Goal: Contribute content: Contribute content

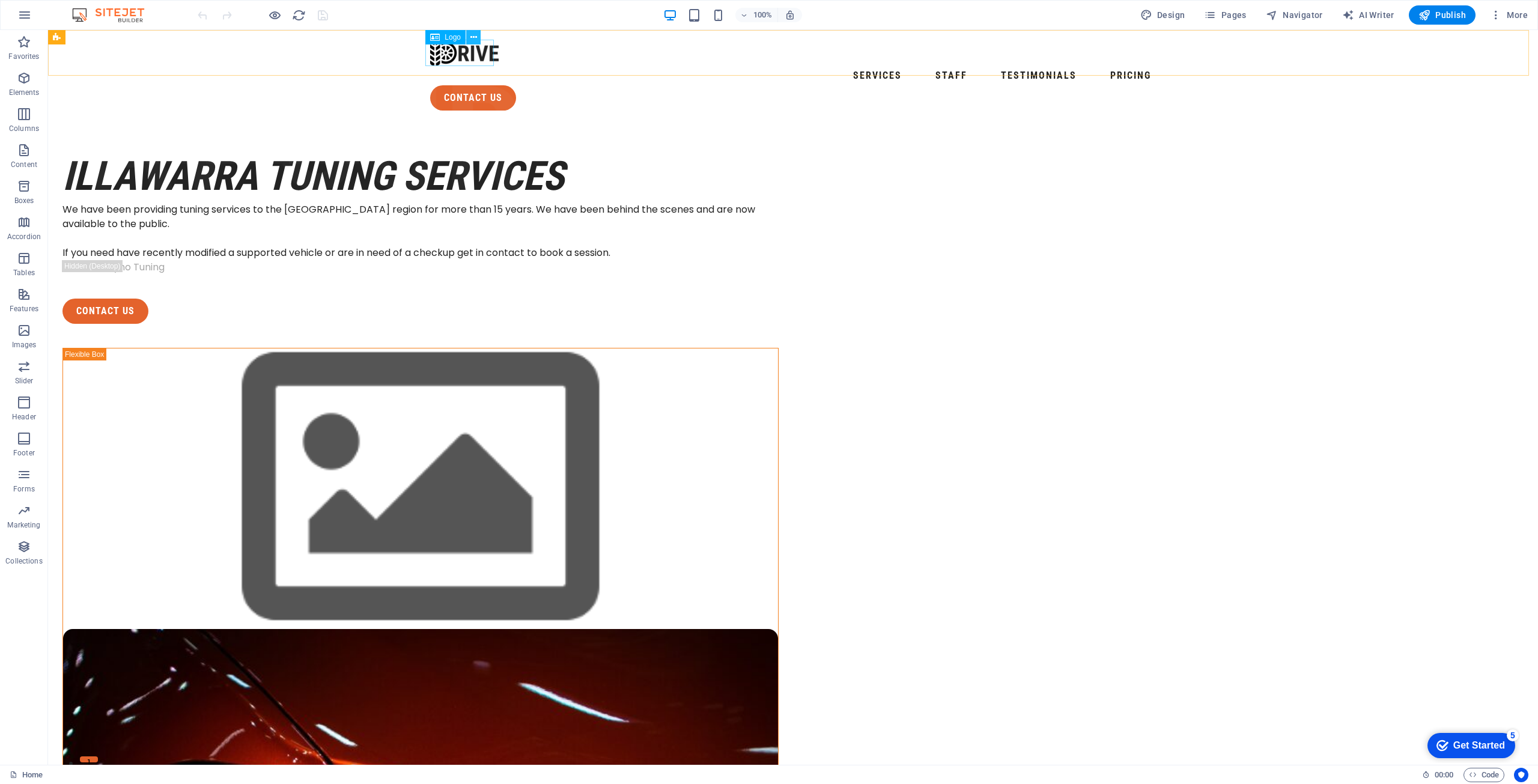
click at [474, 38] on icon at bounding box center [473, 37] width 6 height 13
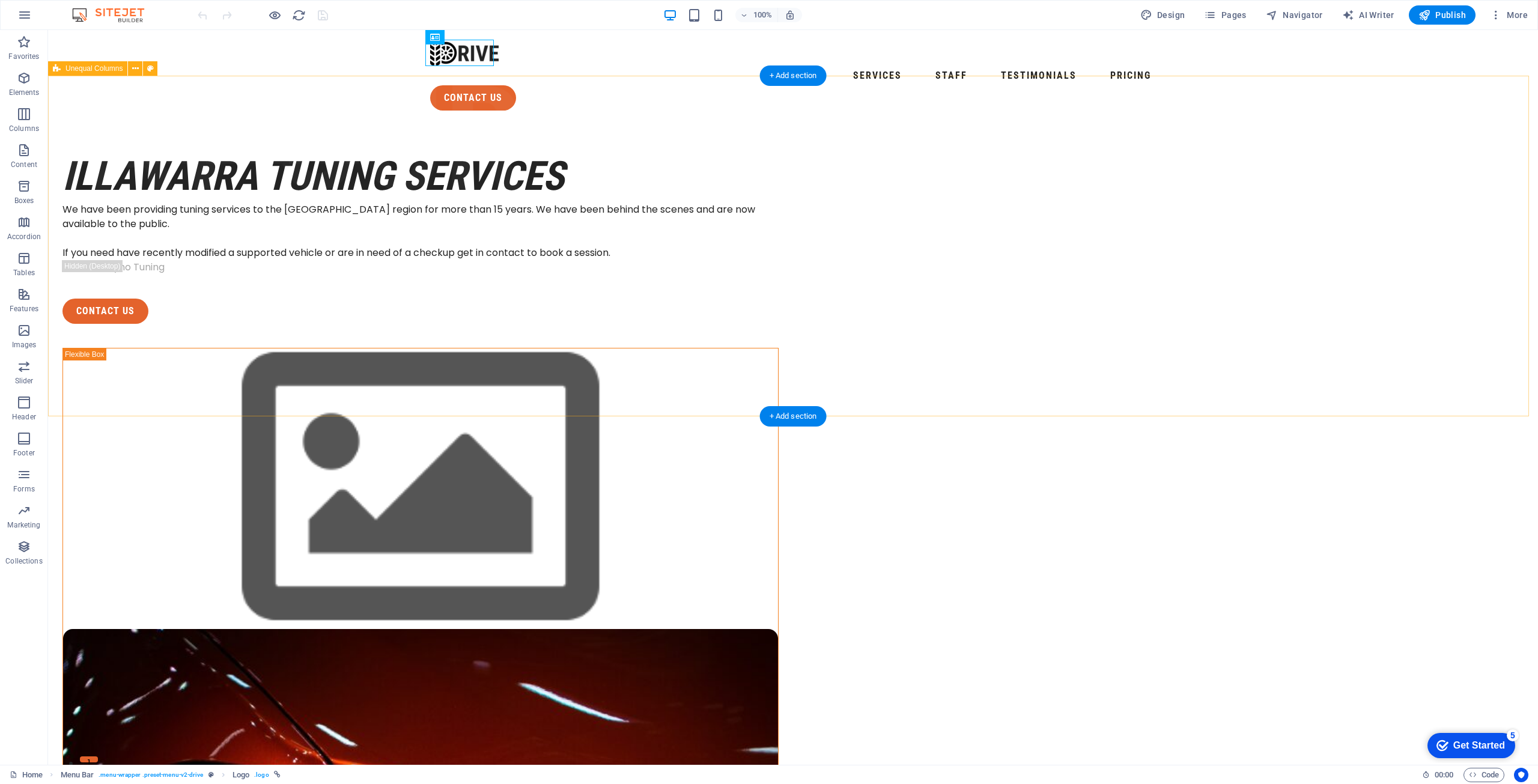
click at [262, 206] on div "Illawarra TUning Services We have been providing tuning services to the Illawar…" at bounding box center [793, 690] width 1491 height 1140
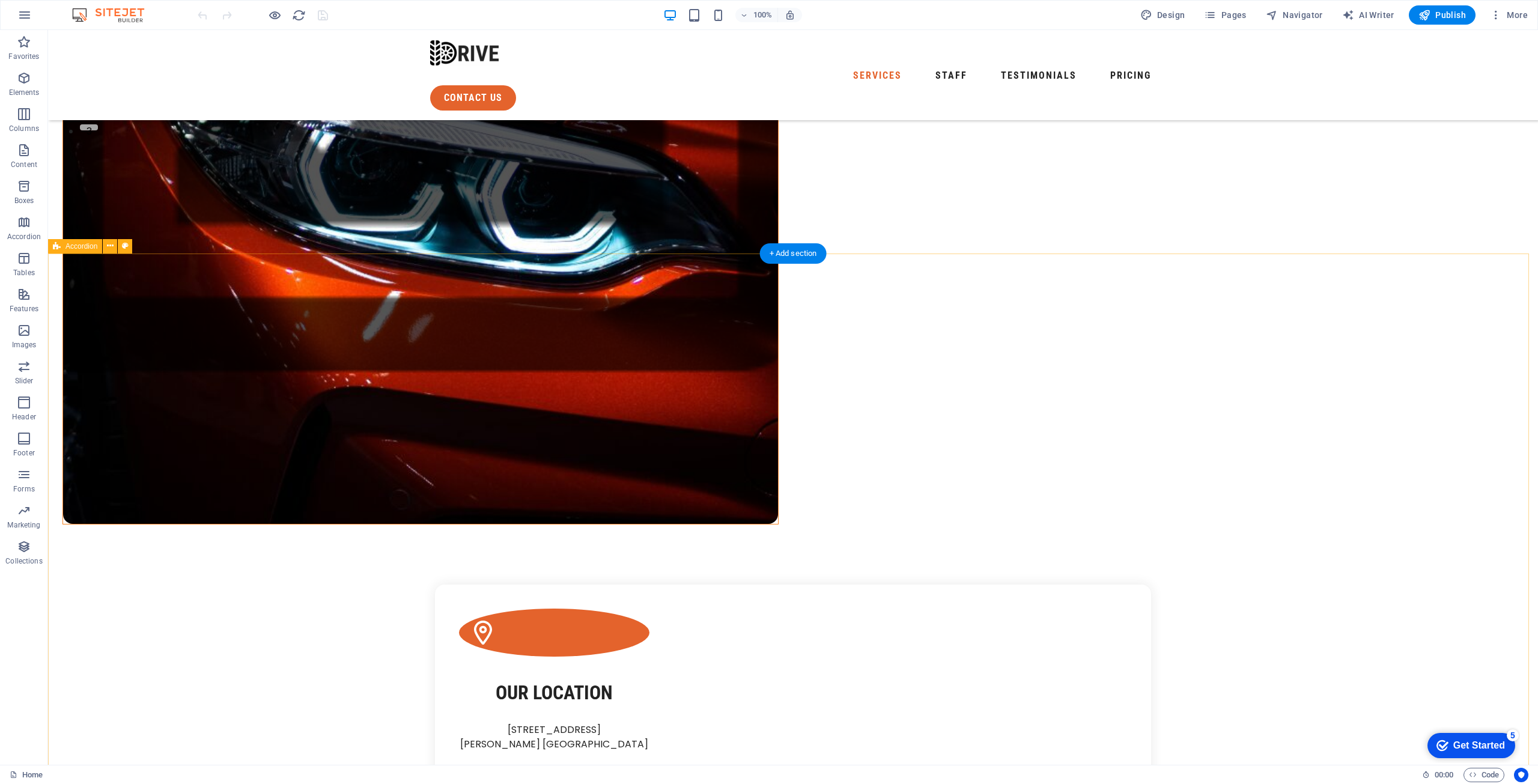
scroll to position [721, 0]
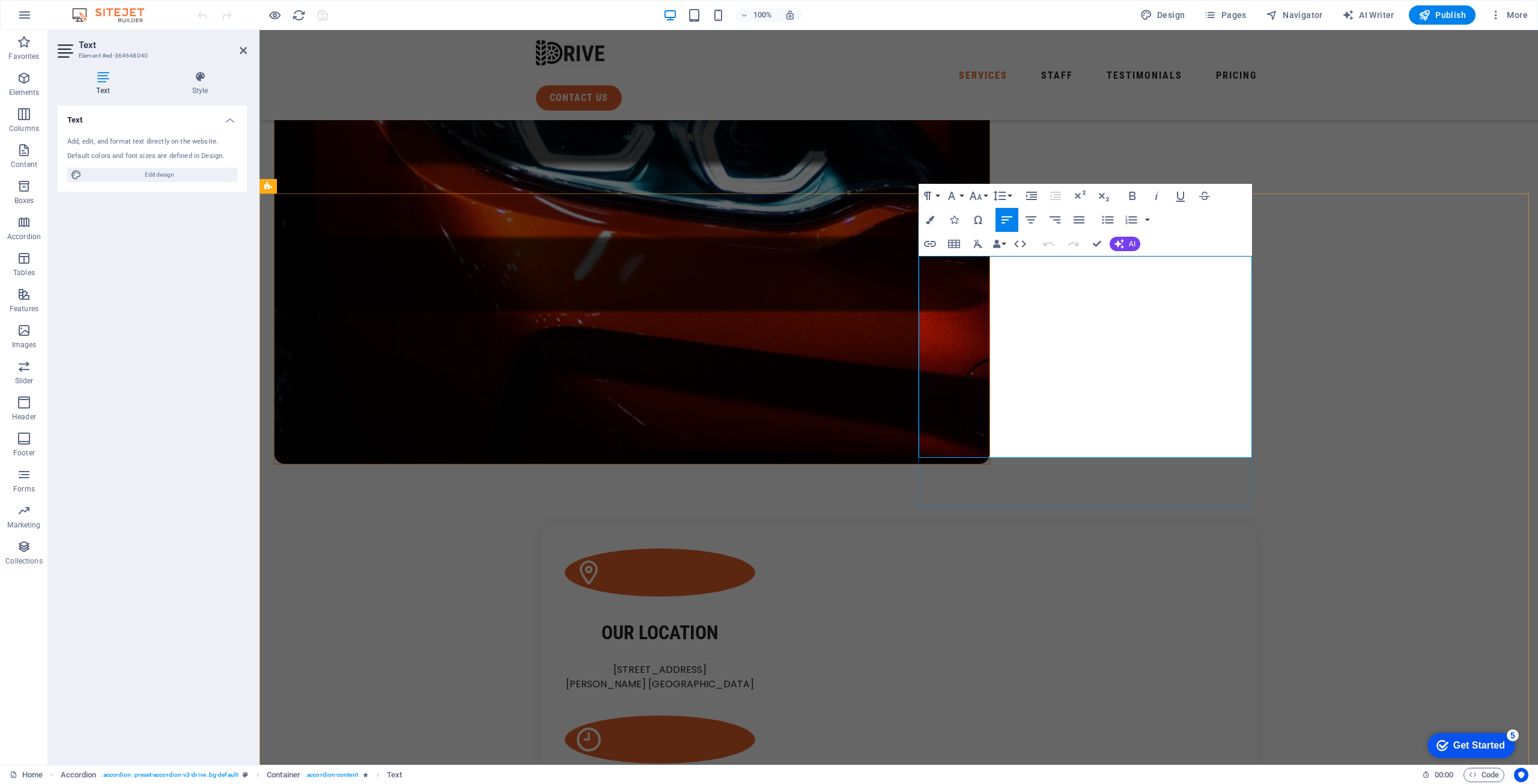
click at [1104, 217] on icon "button" at bounding box center [1108, 220] width 15 height 15
click at [1110, 215] on icon "button" at bounding box center [1108, 220] width 15 height 15
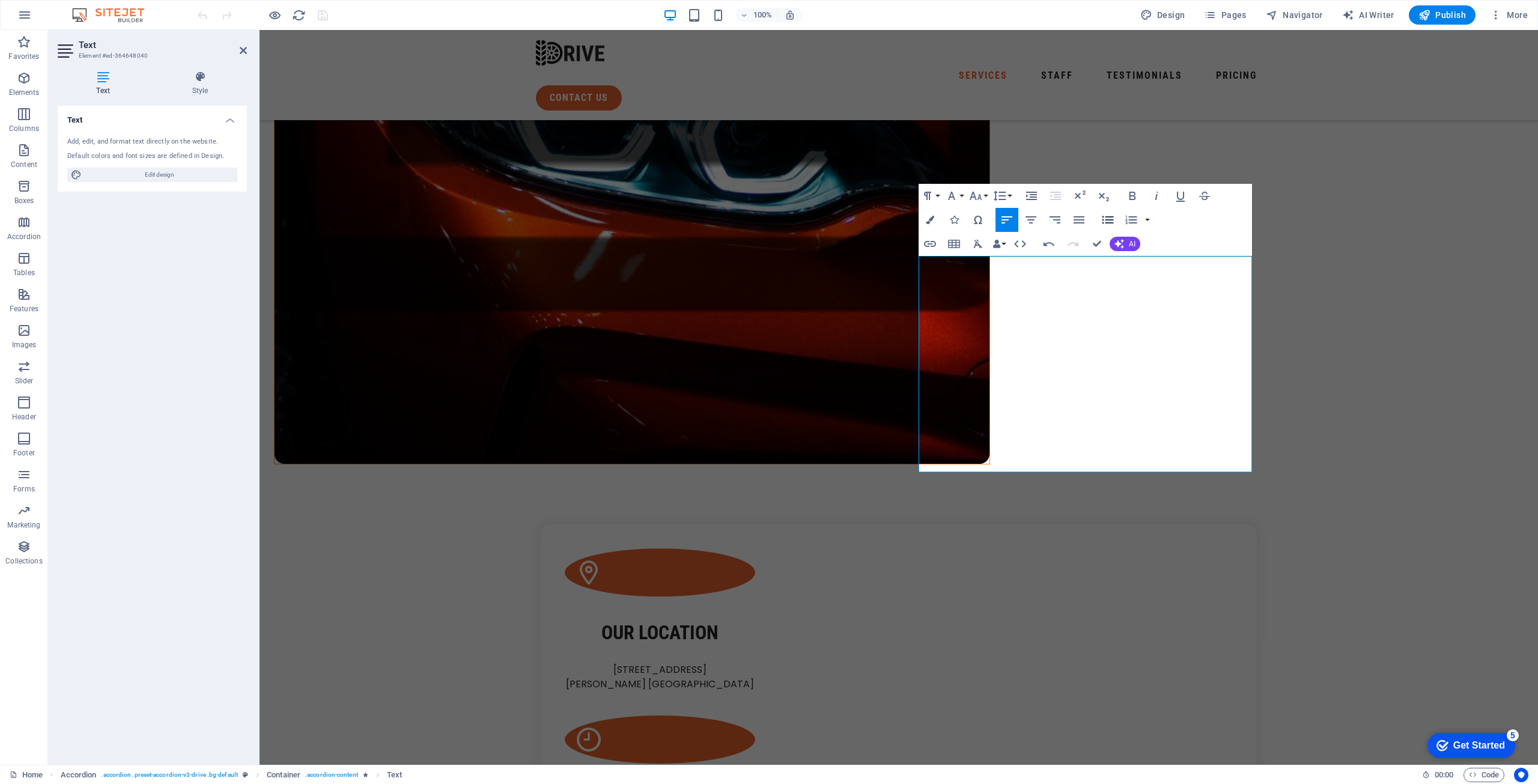
click at [1113, 214] on icon "button" at bounding box center [1108, 220] width 15 height 15
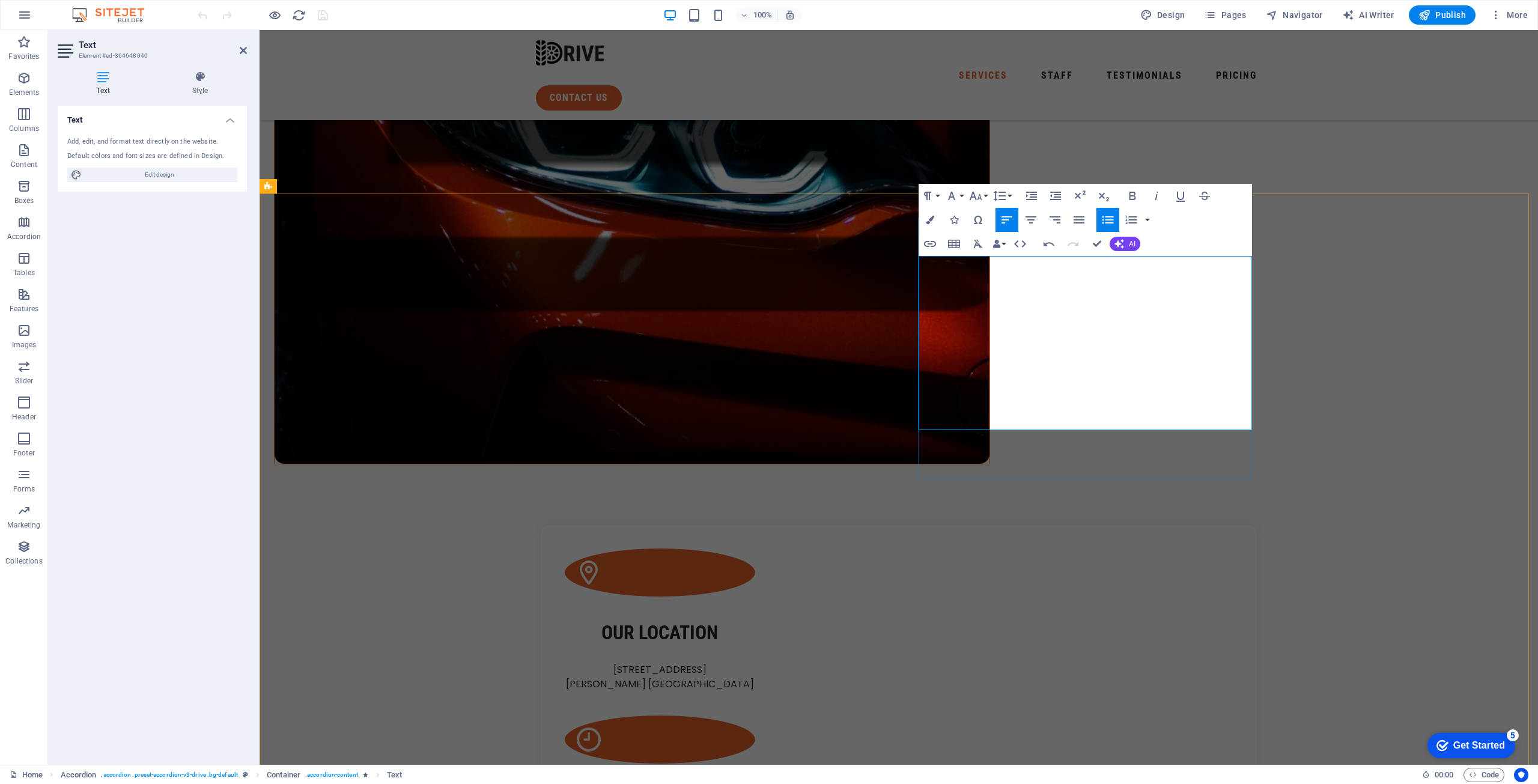
click at [1108, 215] on icon "button" at bounding box center [1108, 220] width 15 height 15
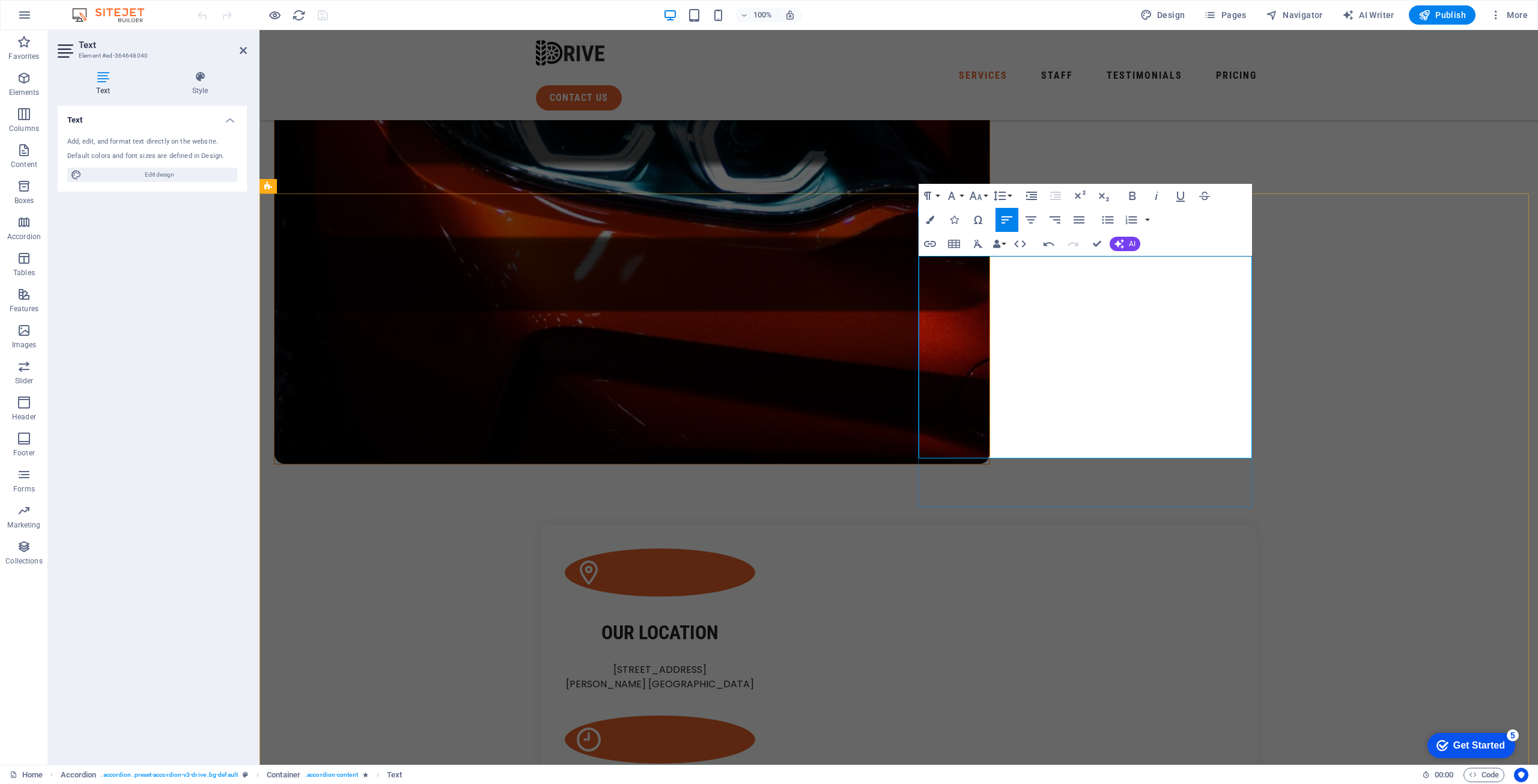
click at [1107, 223] on icon "button" at bounding box center [1108, 220] width 12 height 8
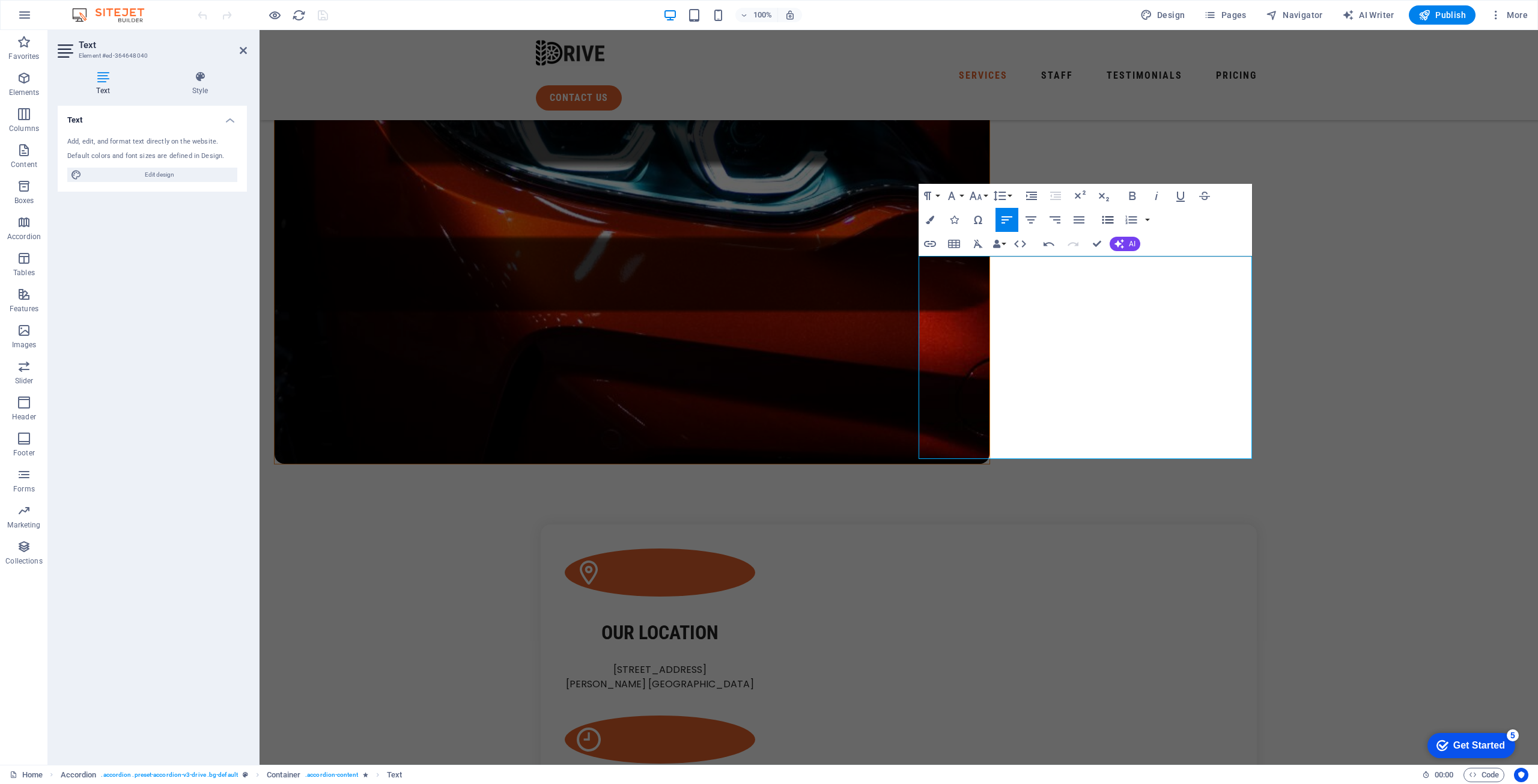
click at [1110, 221] on icon "button" at bounding box center [1108, 220] width 12 height 8
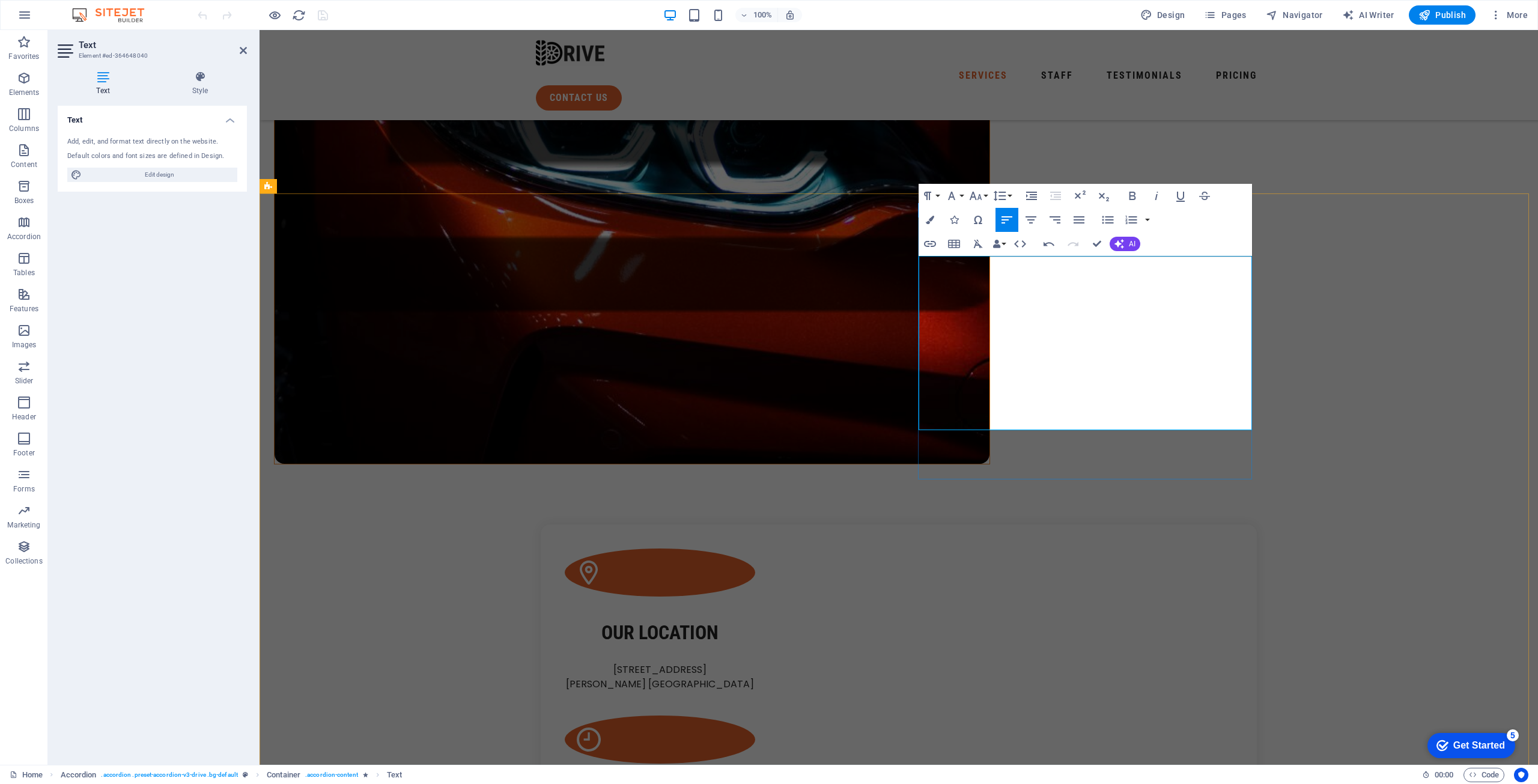
click at [1113, 218] on icon "button" at bounding box center [1108, 220] width 15 height 15
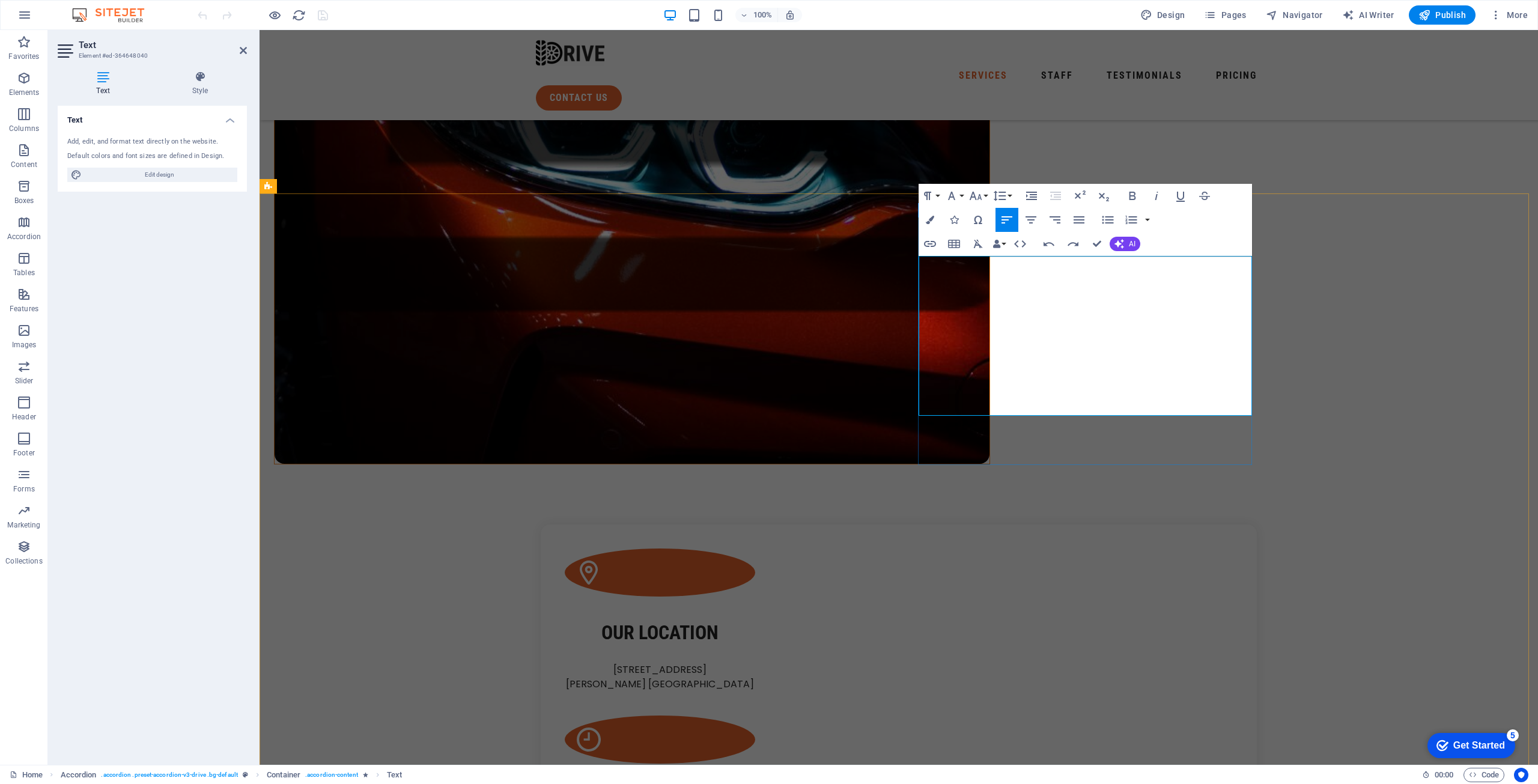
click at [1104, 221] on icon "button" at bounding box center [1108, 220] width 15 height 15
click at [1103, 215] on icon "button" at bounding box center [1108, 220] width 15 height 15
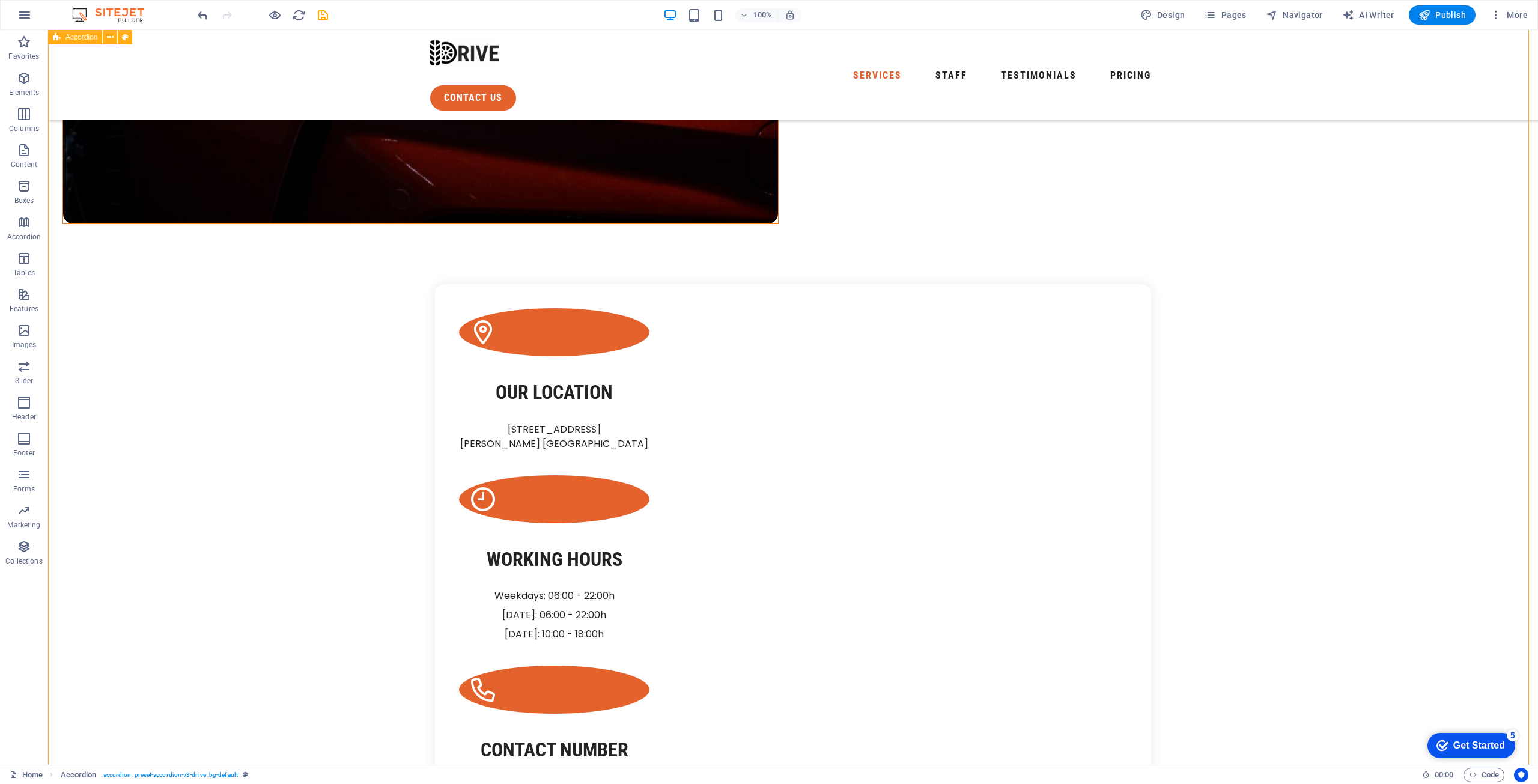
scroll to position [841, 0]
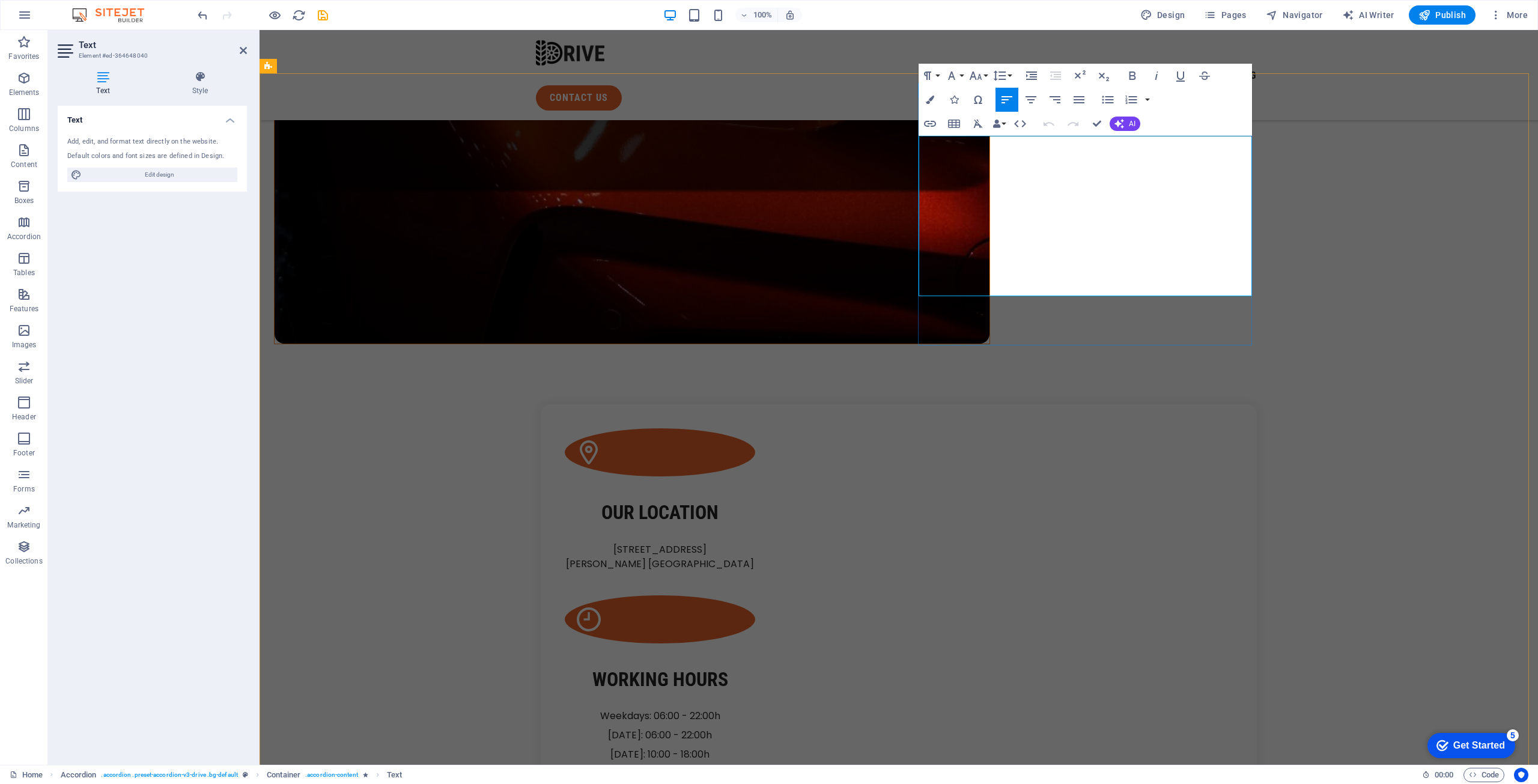
drag, startPoint x: 983, startPoint y: 145, endPoint x: 1062, endPoint y: 198, distance: 95.1
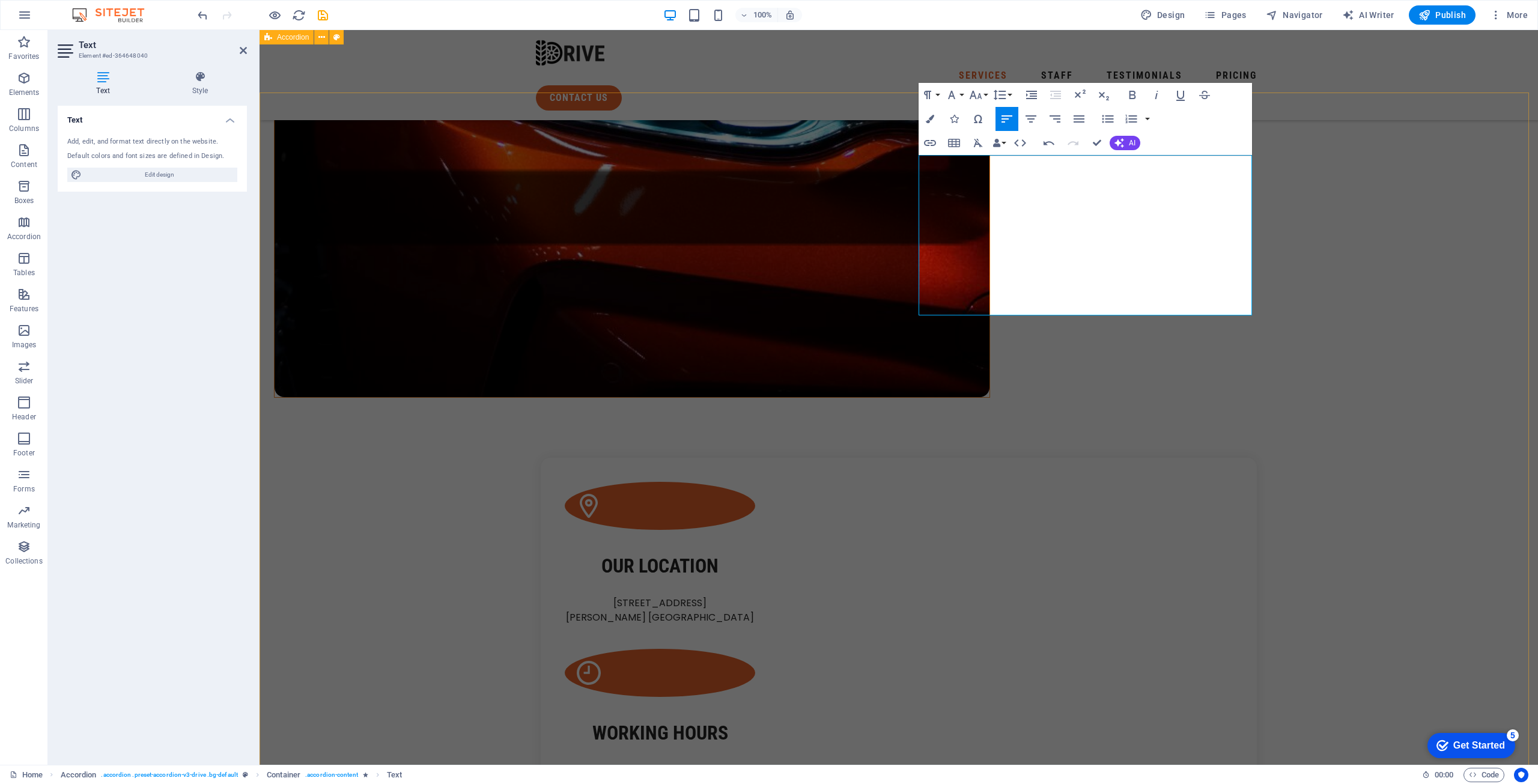
scroll to position [781, 0]
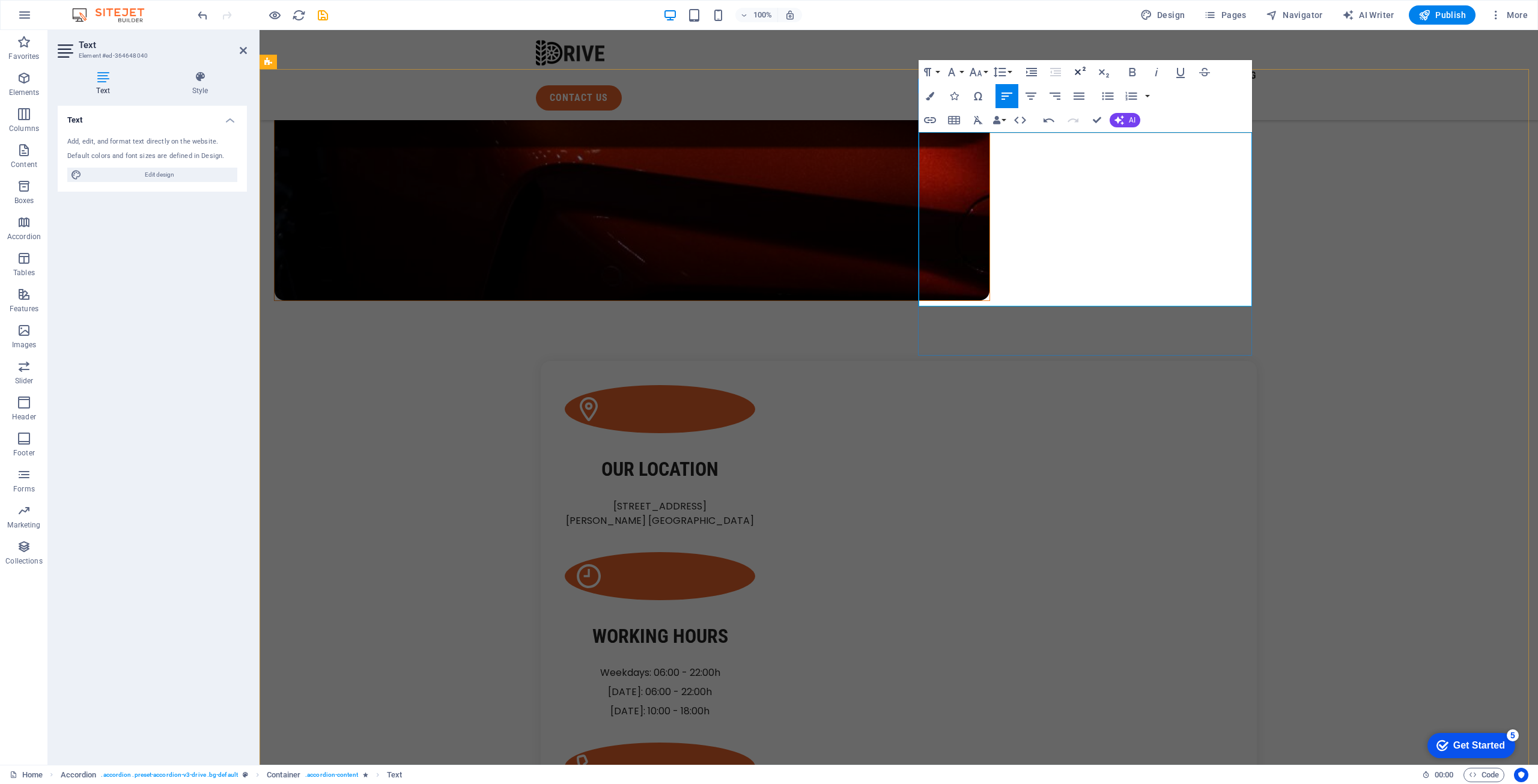
scroll to position [902, 0]
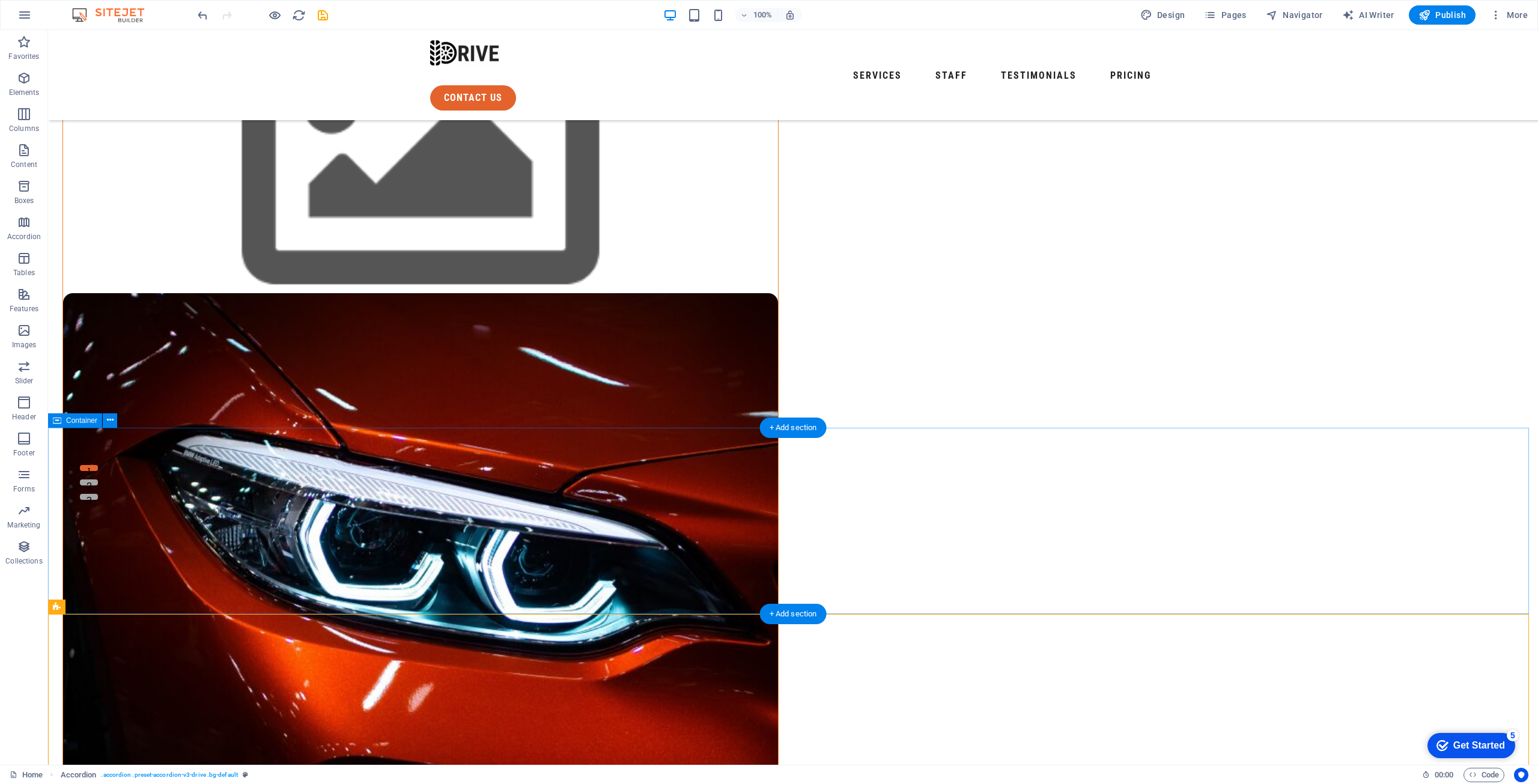
scroll to position [240, 0]
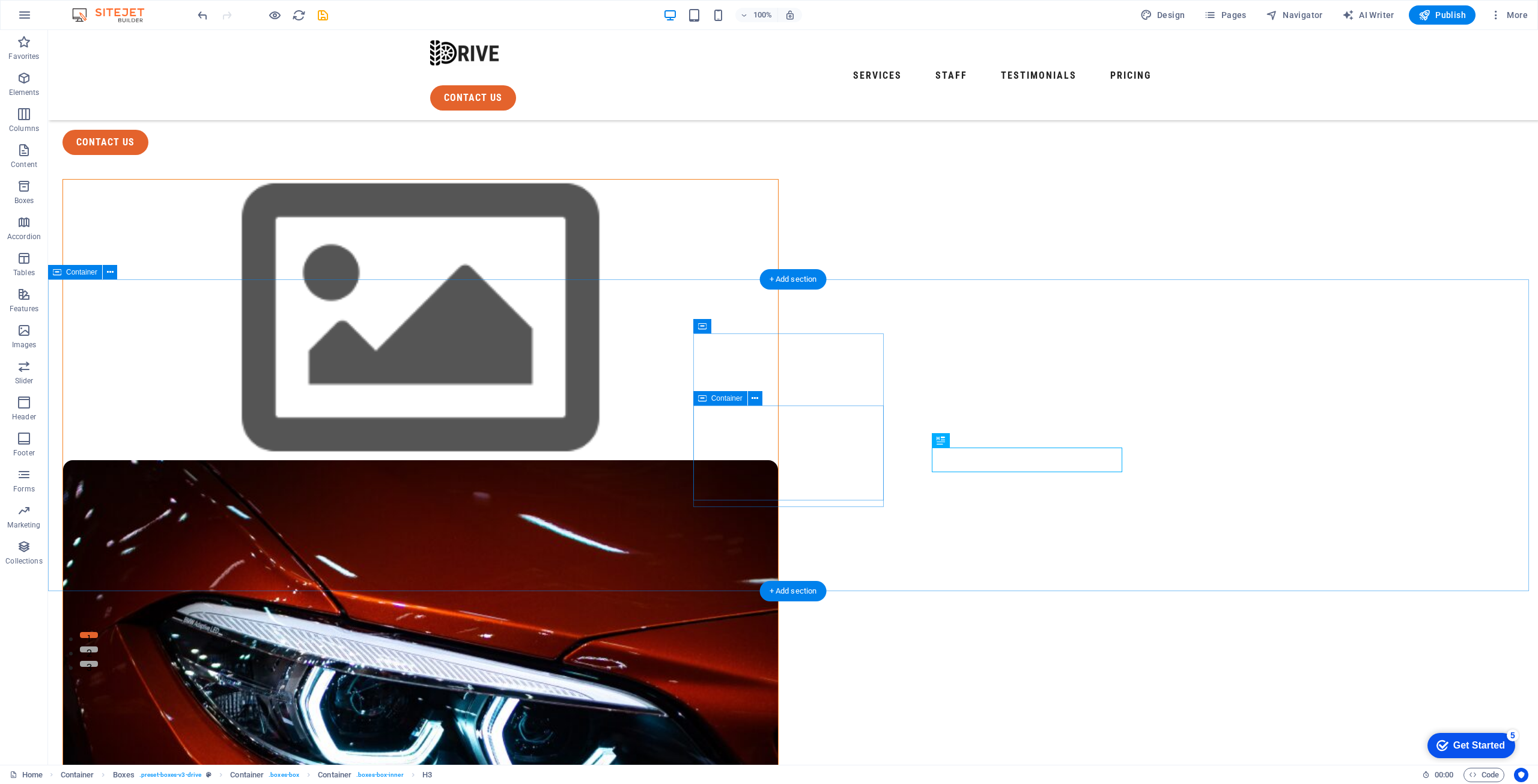
scroll to position [120, 0]
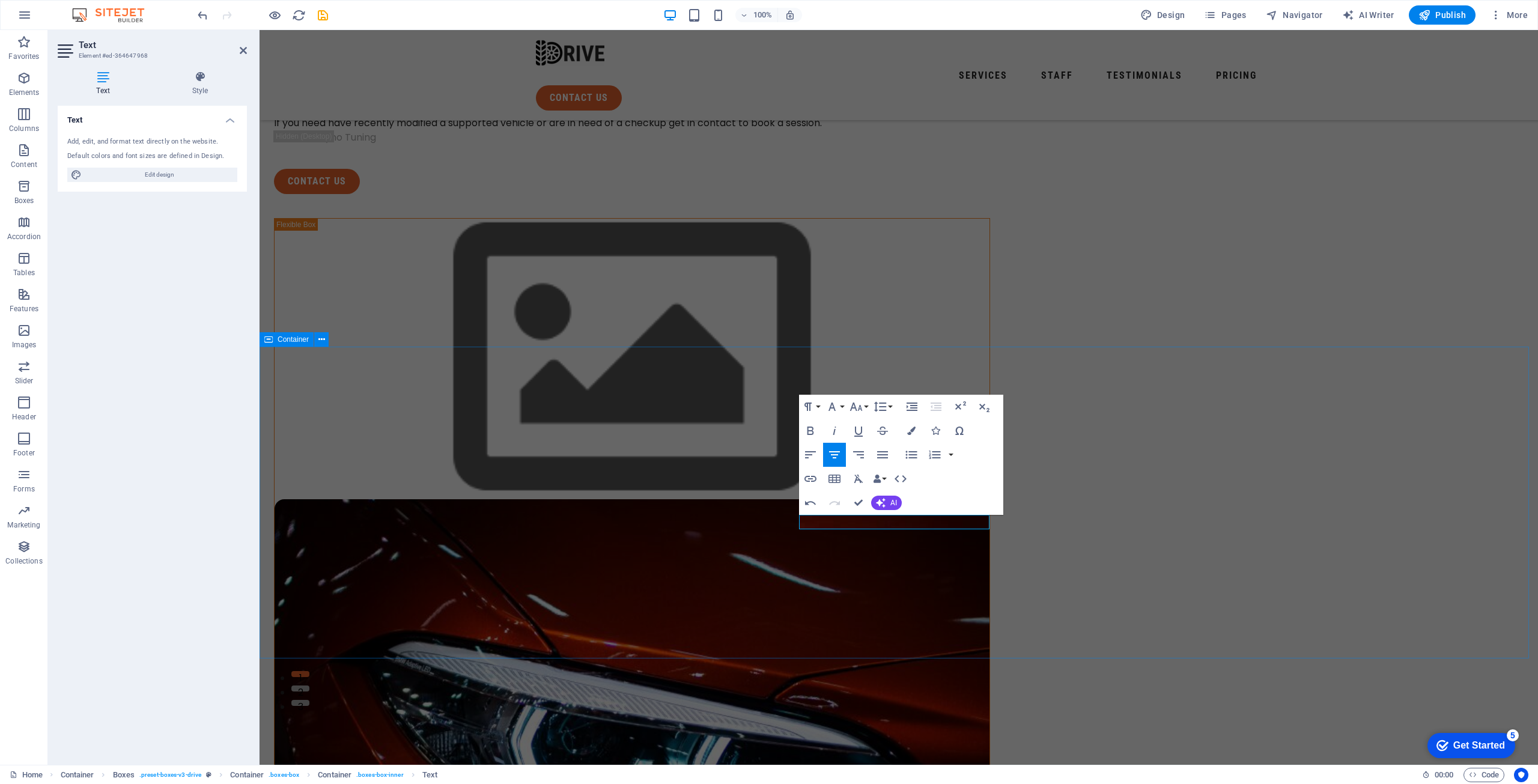
scroll to position [60, 0]
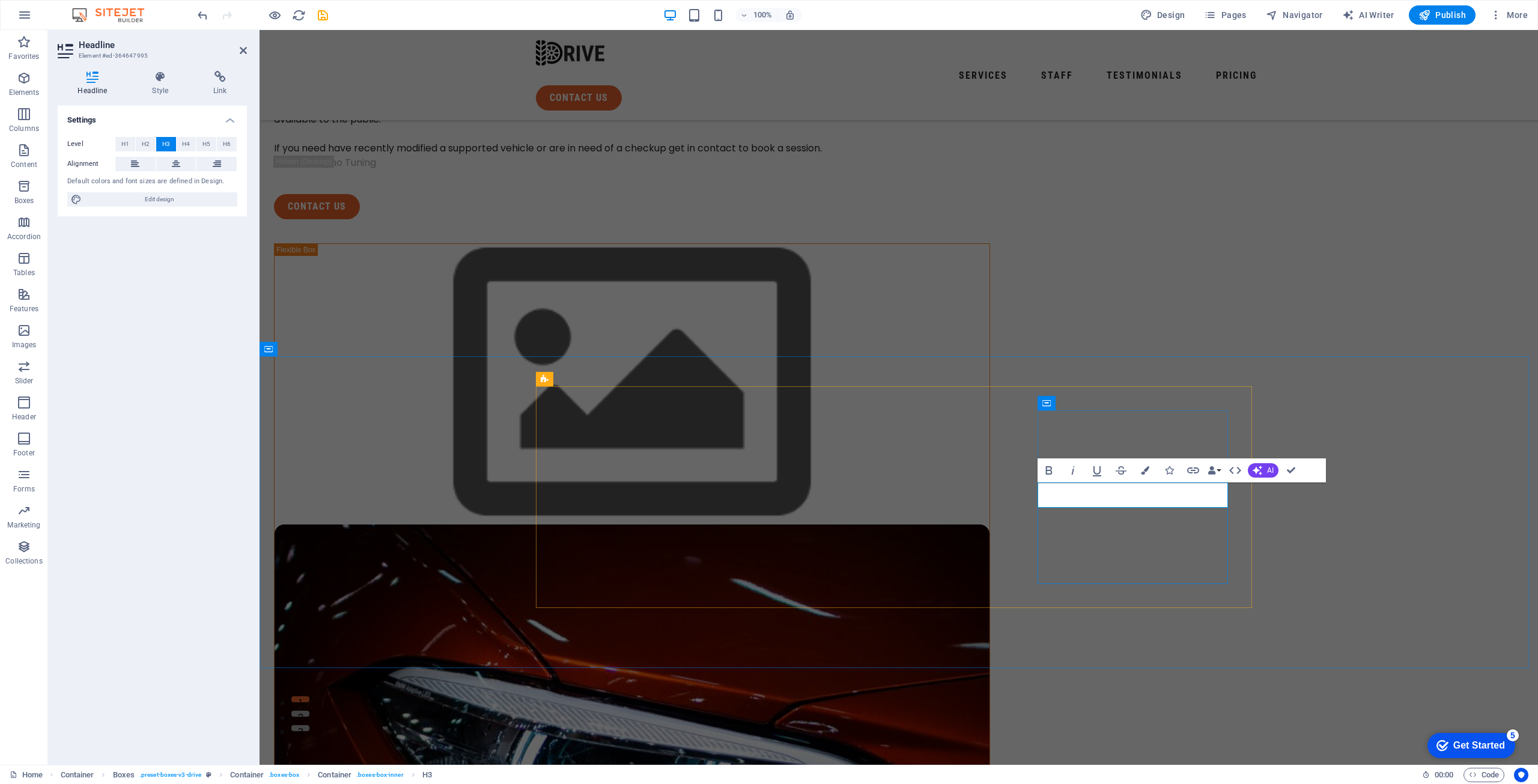
drag, startPoint x: 1327, startPoint y: 578, endPoint x: 1316, endPoint y: 585, distance: 13.0
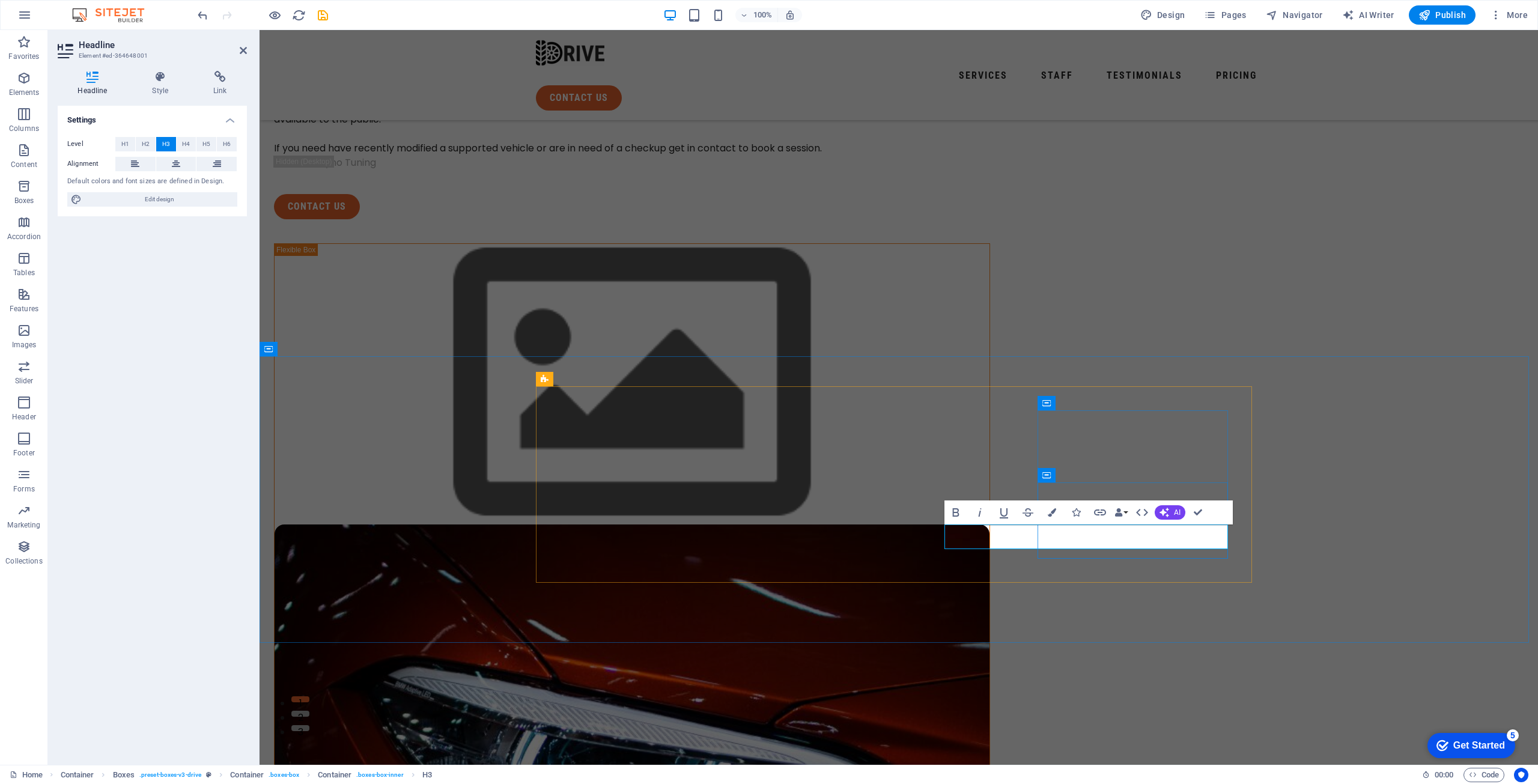
scroll to position [0, 119]
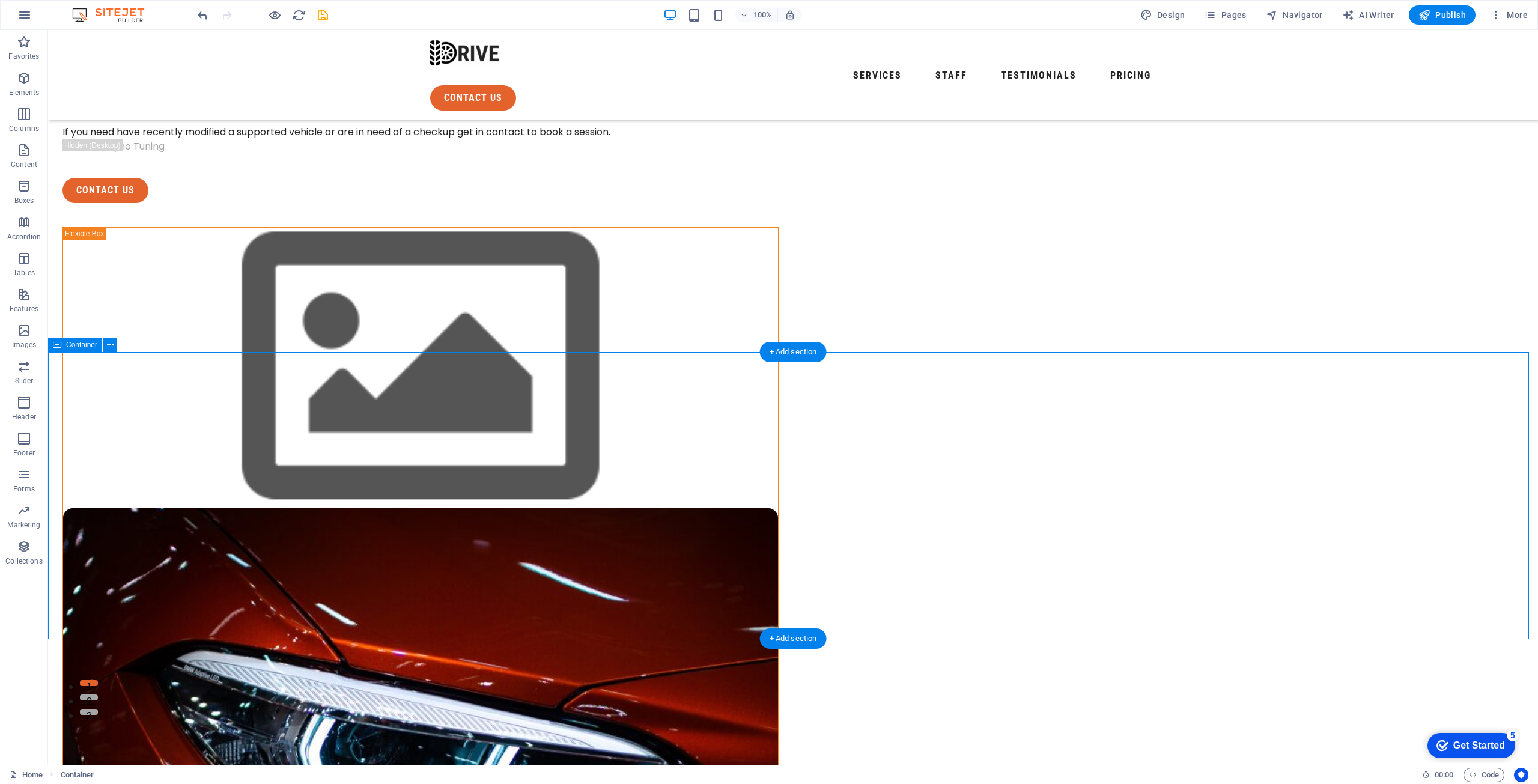
scroll to position [60, 0]
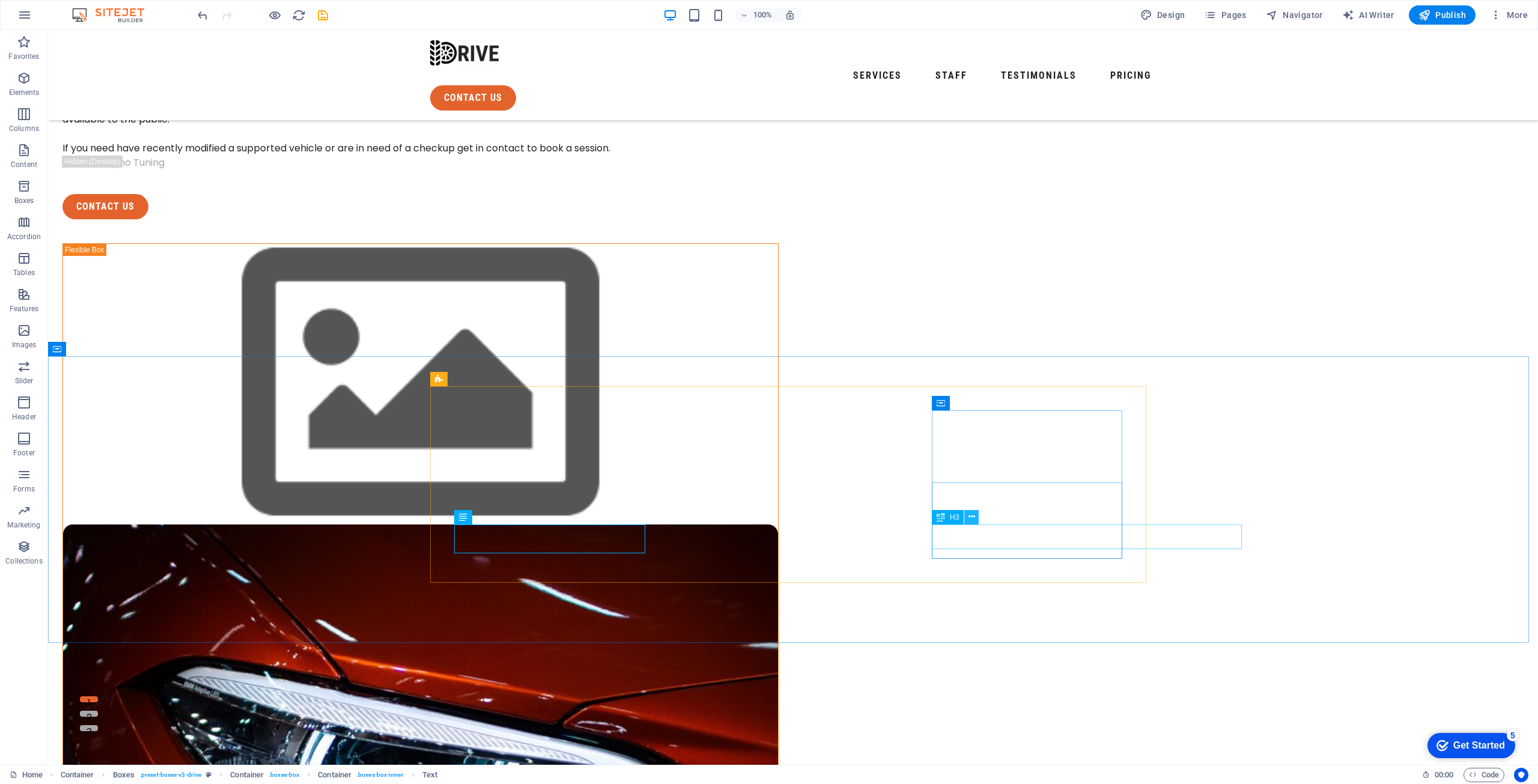
click at [974, 517] on icon at bounding box center [971, 517] width 6 height 13
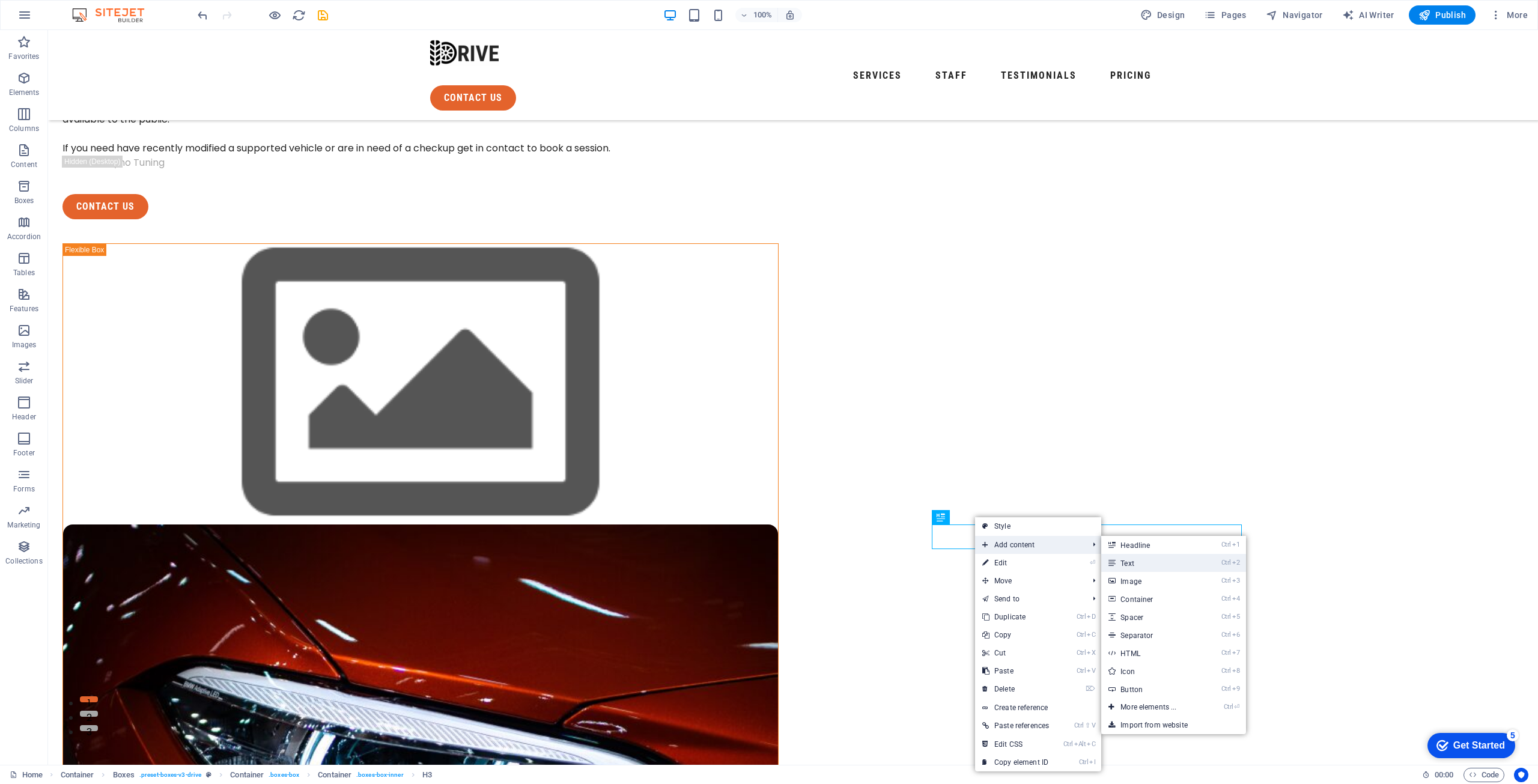
click at [1156, 554] on link "Ctrl 2 Text" at bounding box center [1151, 563] width 99 height 18
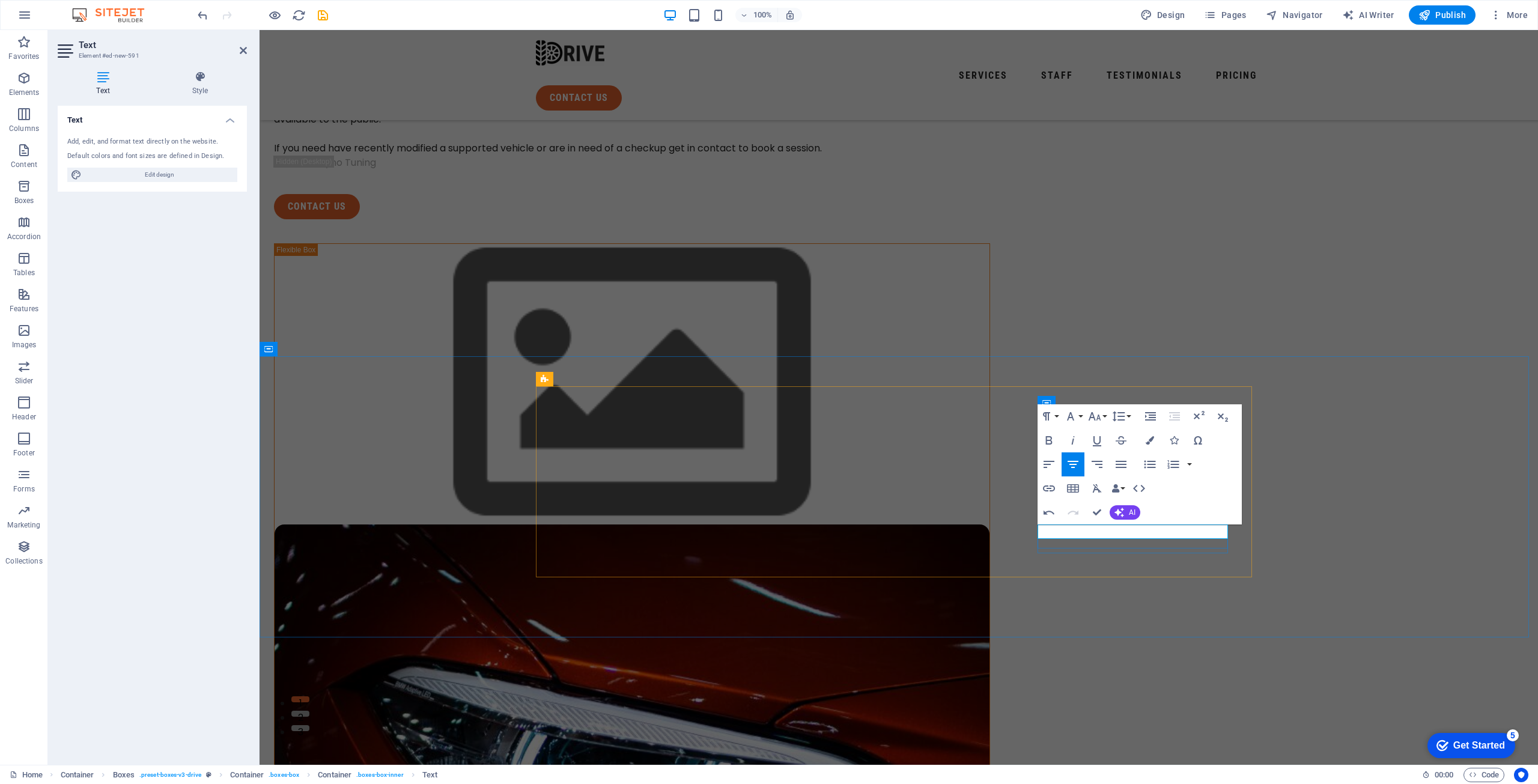
drag, startPoint x: 1052, startPoint y: 532, endPoint x: 1215, endPoint y: 536, distance: 163.0
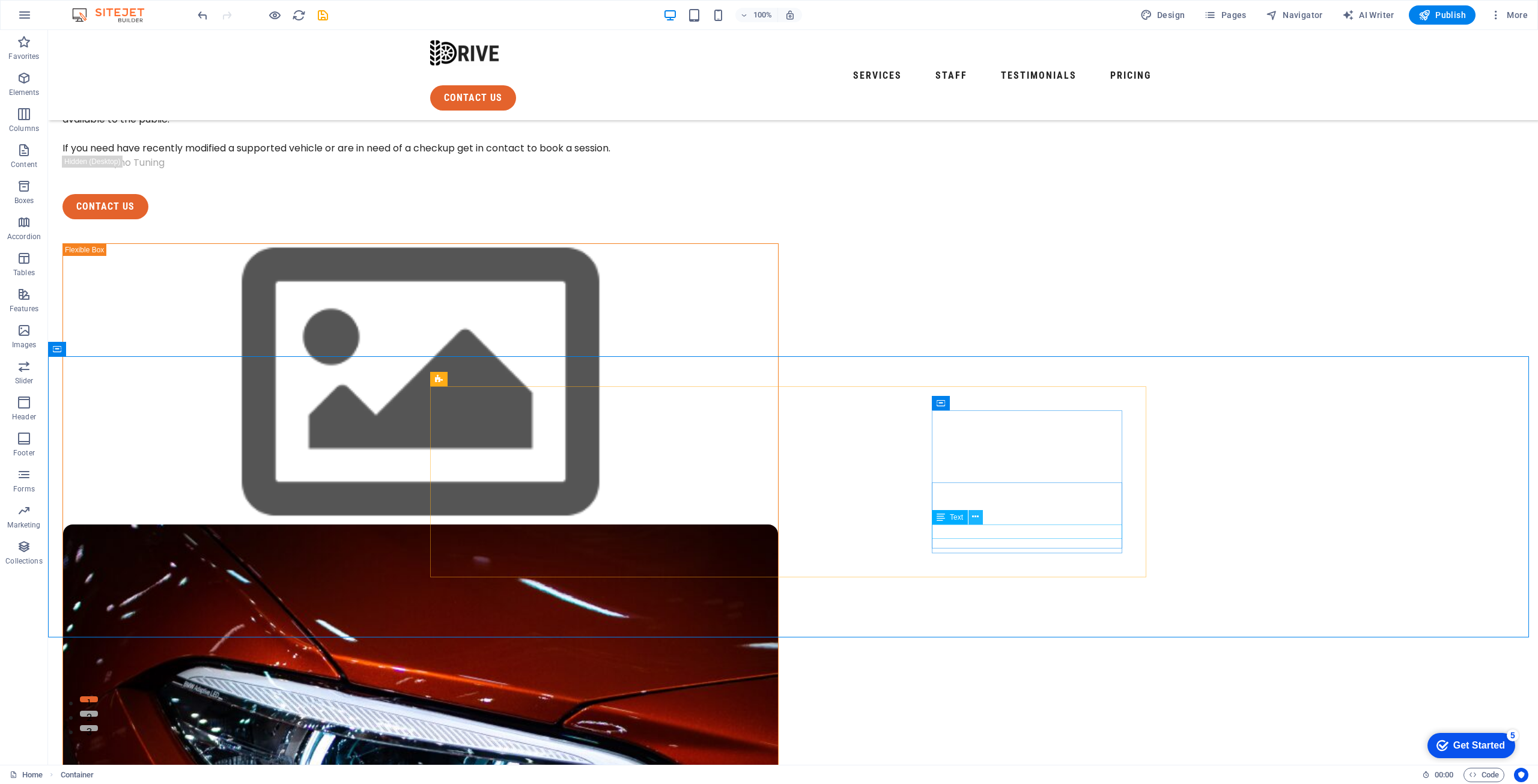
click at [974, 517] on icon at bounding box center [975, 517] width 6 height 13
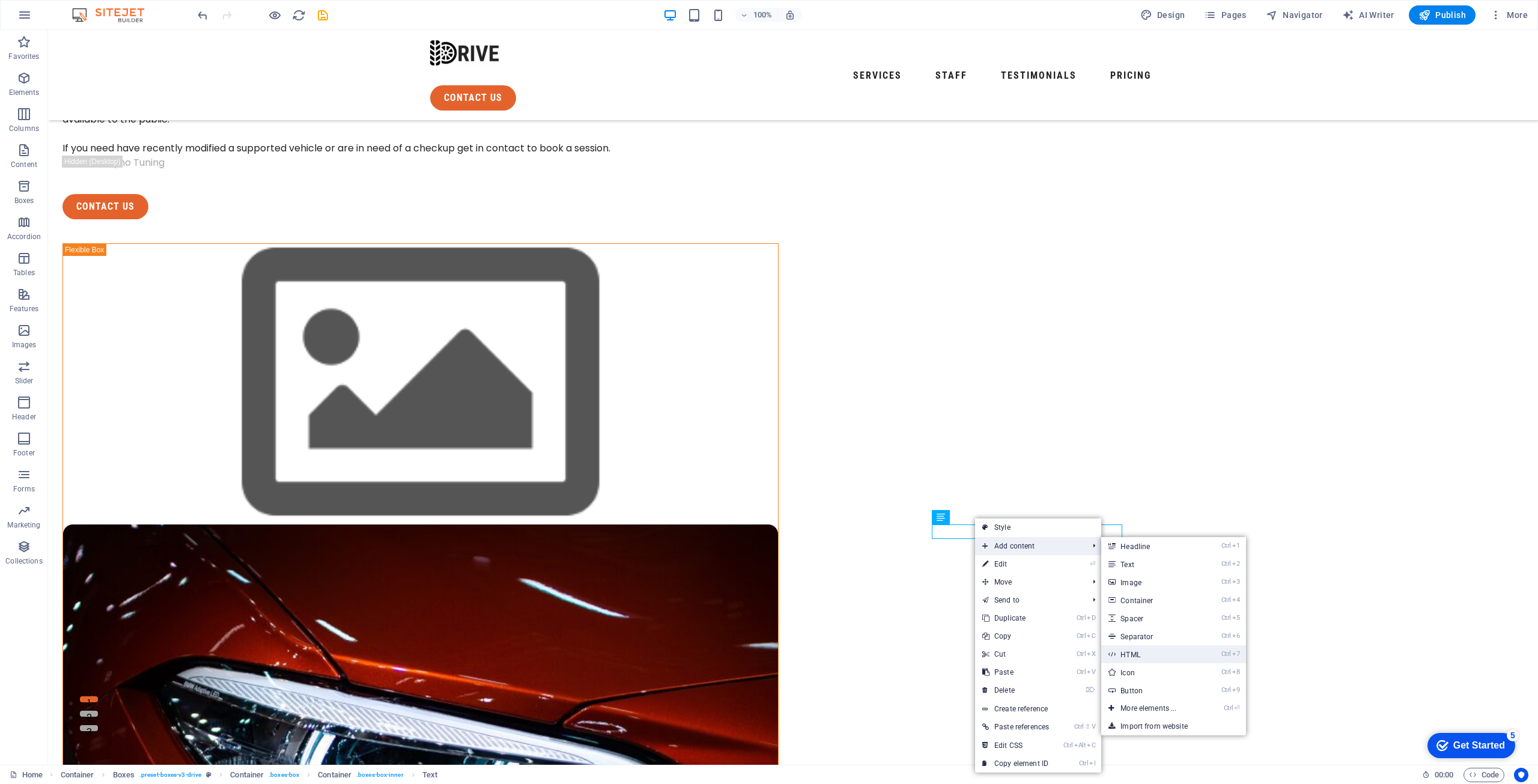
click at [1154, 651] on link "Ctrl 7 HTML" at bounding box center [1151, 654] width 99 height 18
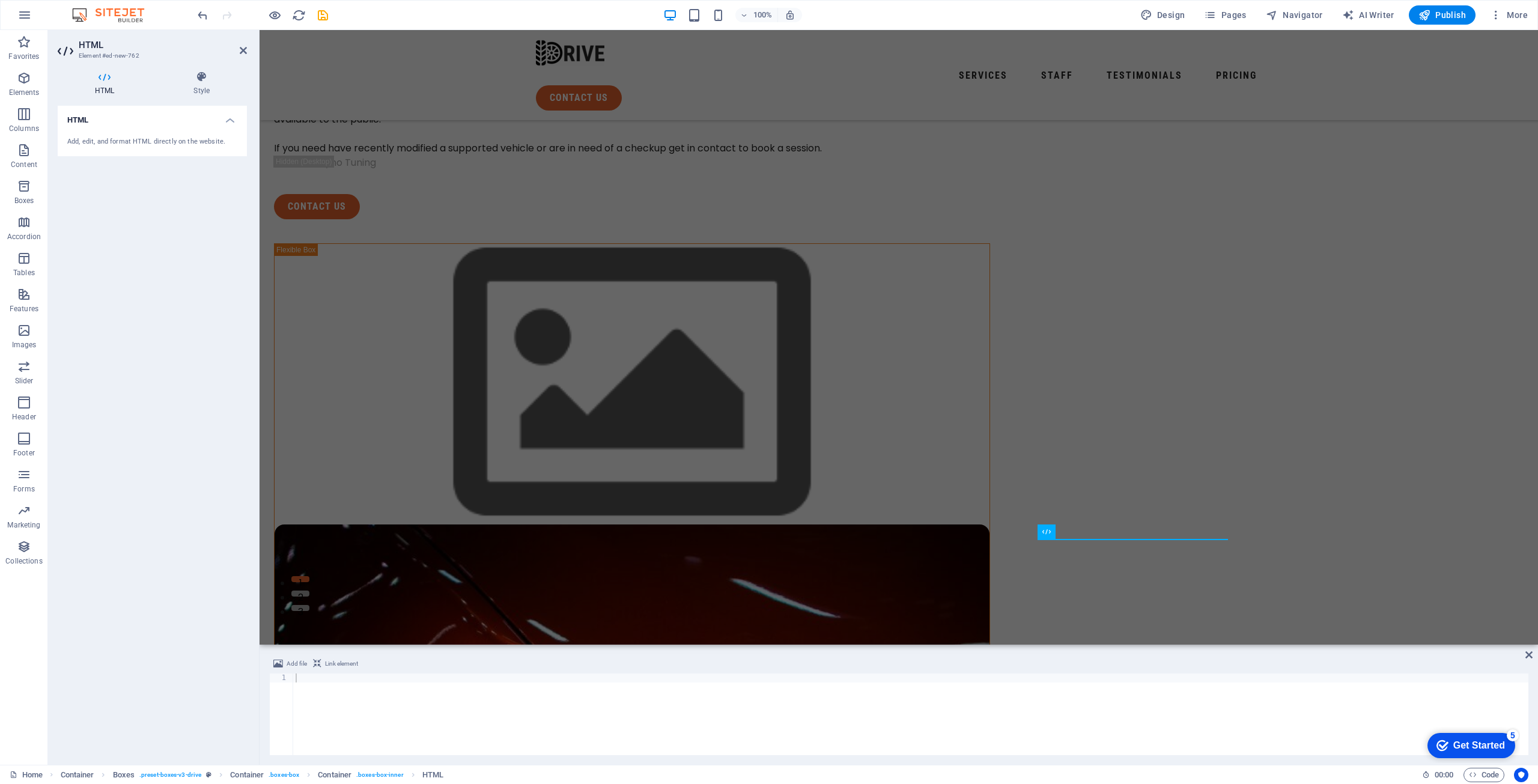
click at [664, 719] on div at bounding box center [911, 723] width 1236 height 99
paste textarea "<a href="mailto:someone@example.com">Send email</a>"
type textarea "<a href="mailto:someone@example.com">Send email</a>"
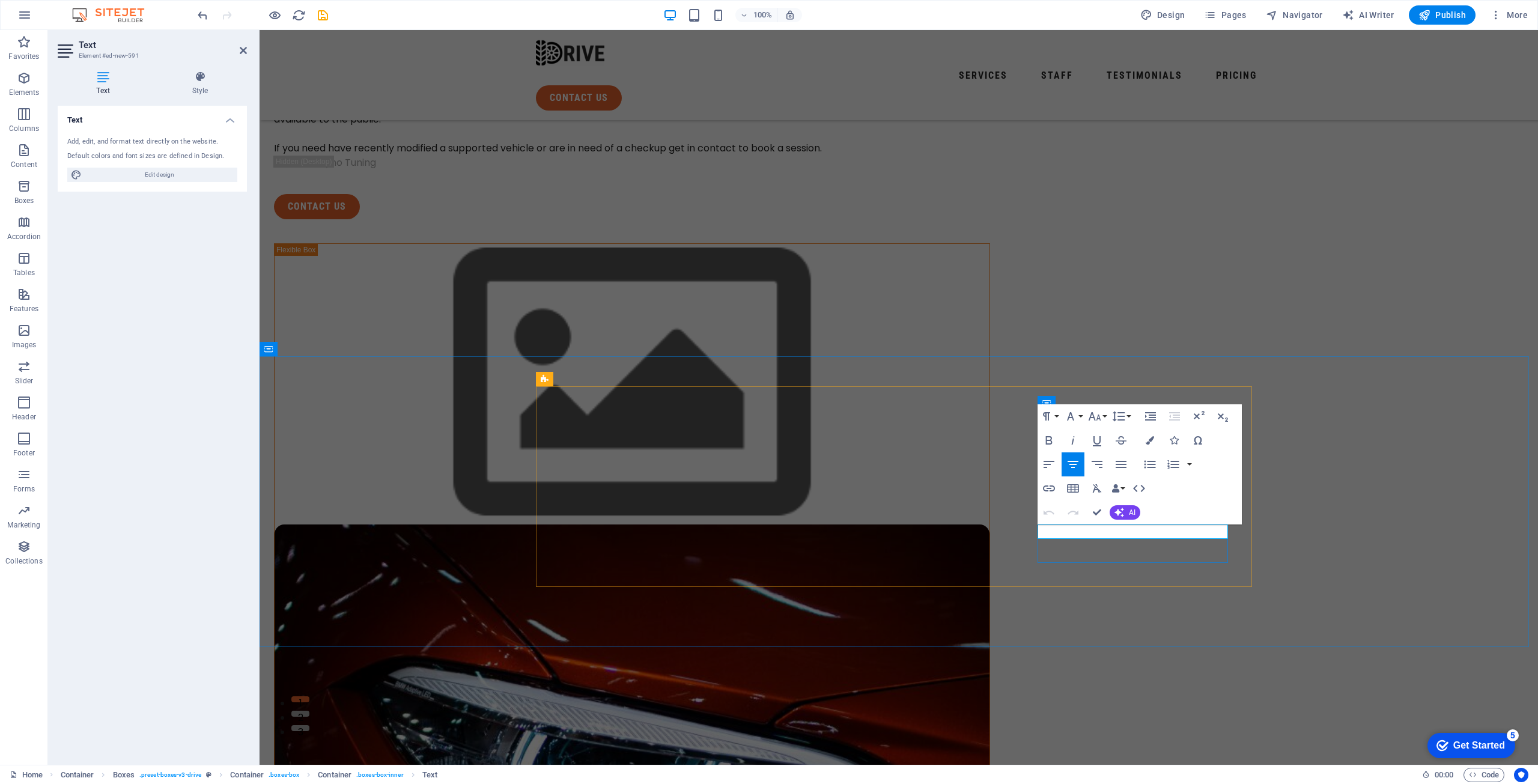
drag, startPoint x: 1218, startPoint y: 533, endPoint x: 1052, endPoint y: 532, distance: 166.0
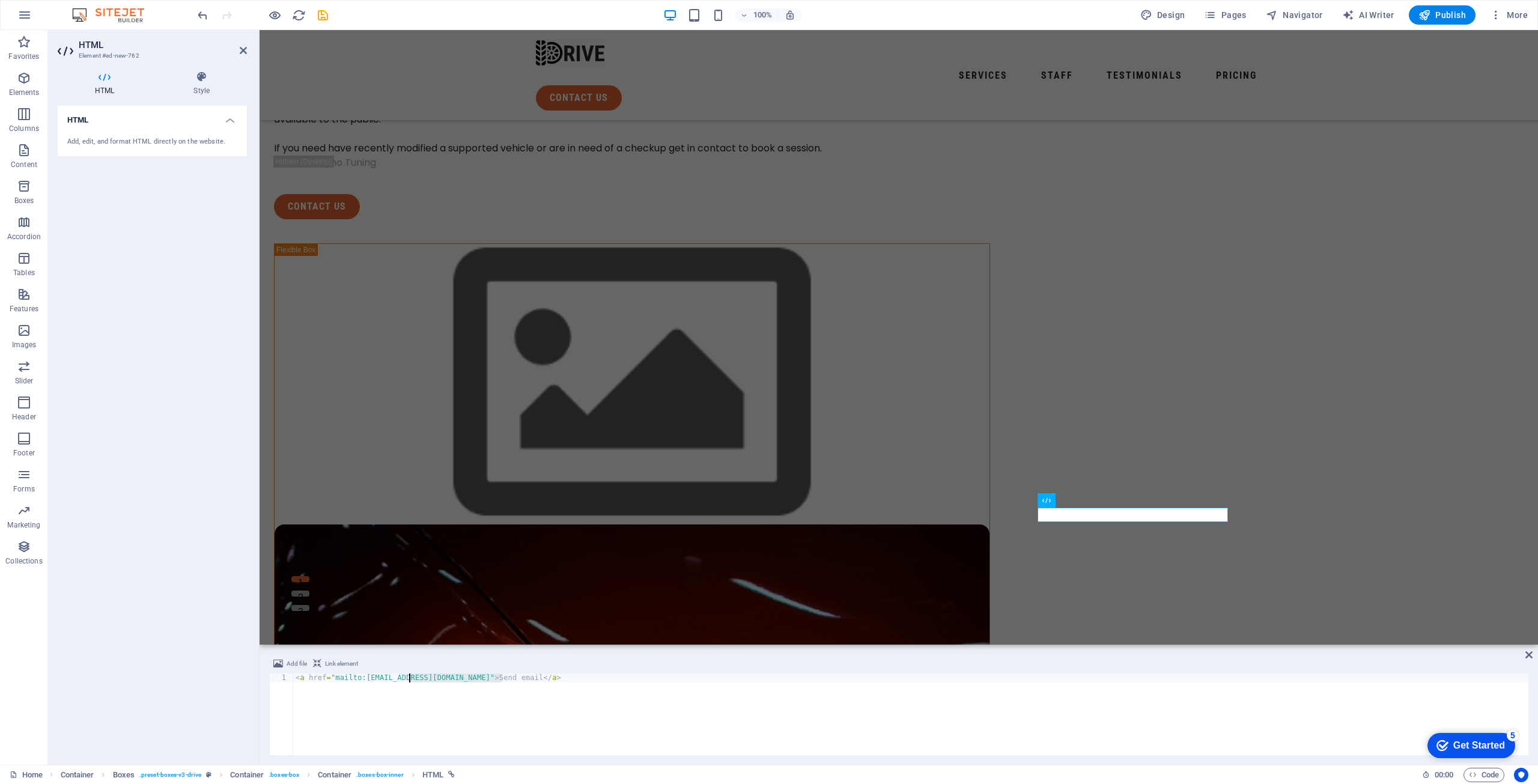
drag, startPoint x: 434, startPoint y: 684, endPoint x: 404, endPoint y: 677, distance: 30.8
click at [404, 677] on div "< a href = "mailto:someone@example.com" > Send email </ a >" at bounding box center [911, 723] width 1236 height 99
click at [464, 679] on div "< a href = "mailto:someone@example.com" > Send email </ a >" at bounding box center [911, 715] width 1236 height 82
click at [437, 675] on div "< a href = "mailto:someone@example.com" > Send email </ a >" at bounding box center [911, 723] width 1236 height 99
paste textarea "Sales@timpellowengineering.com"
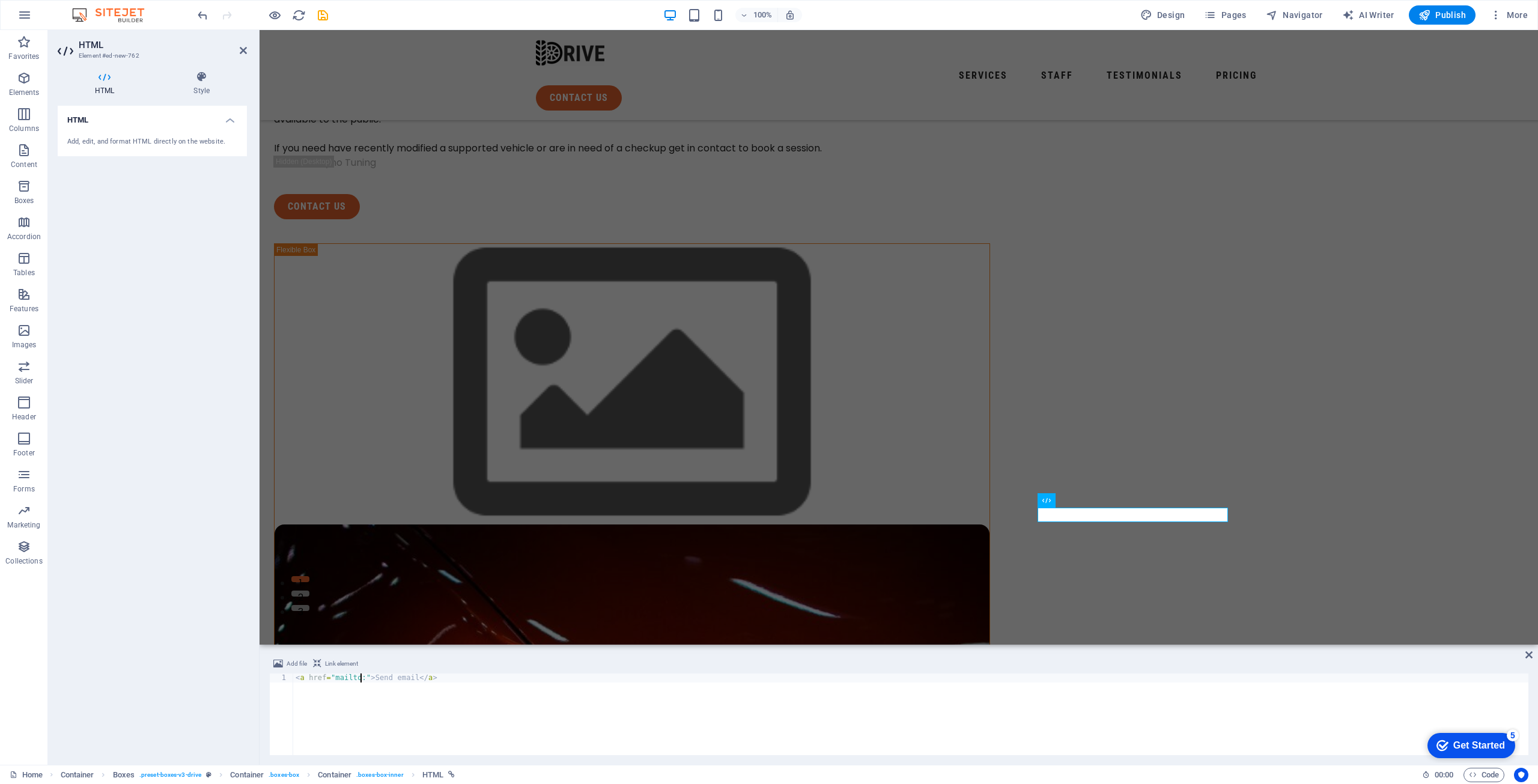
type textarea "<a href="mailto:[EMAIL_ADDRESS][DOMAIN_NAME]">Send email</a>"
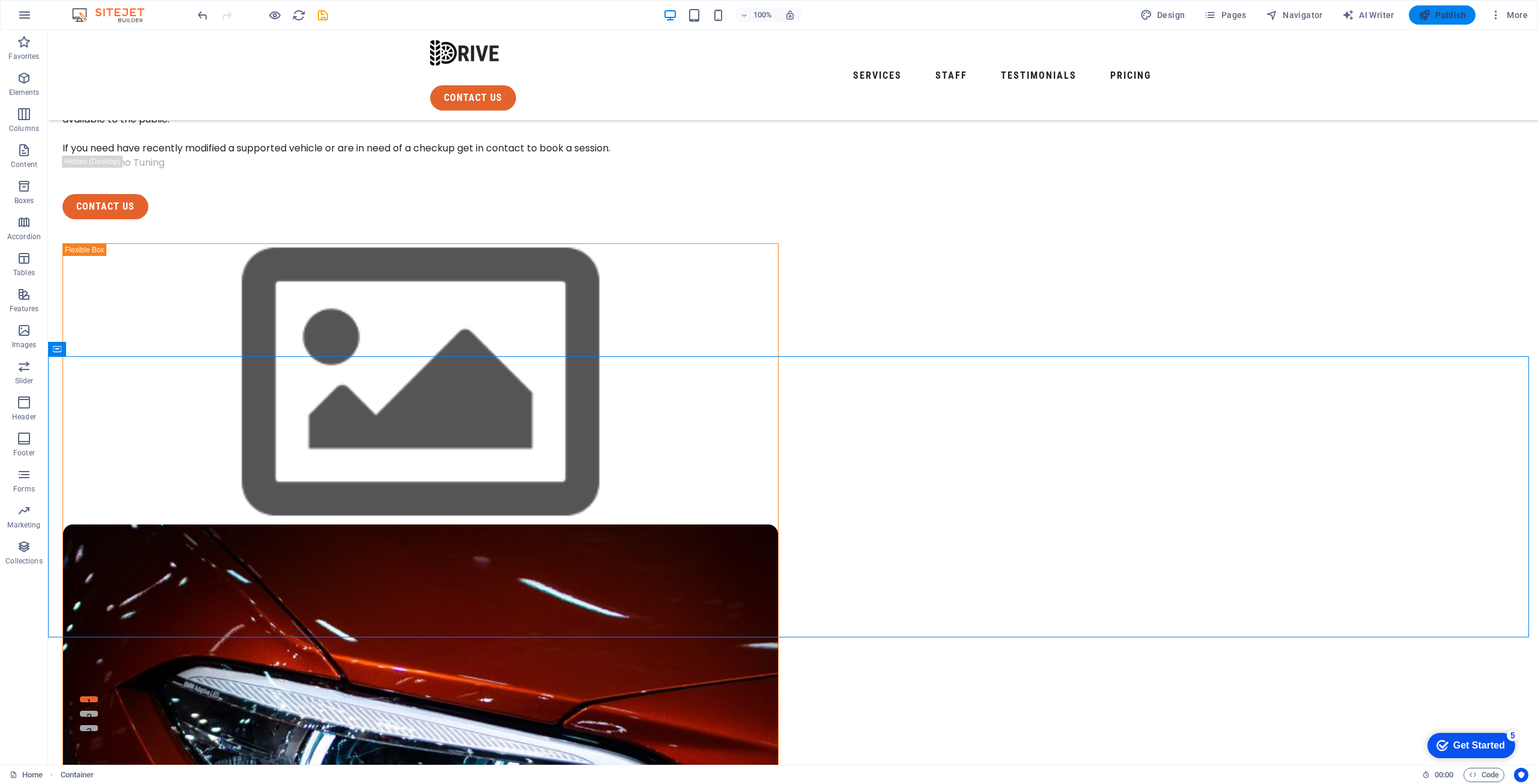
click at [1441, 10] on span "Publish" at bounding box center [1442, 15] width 47 height 12
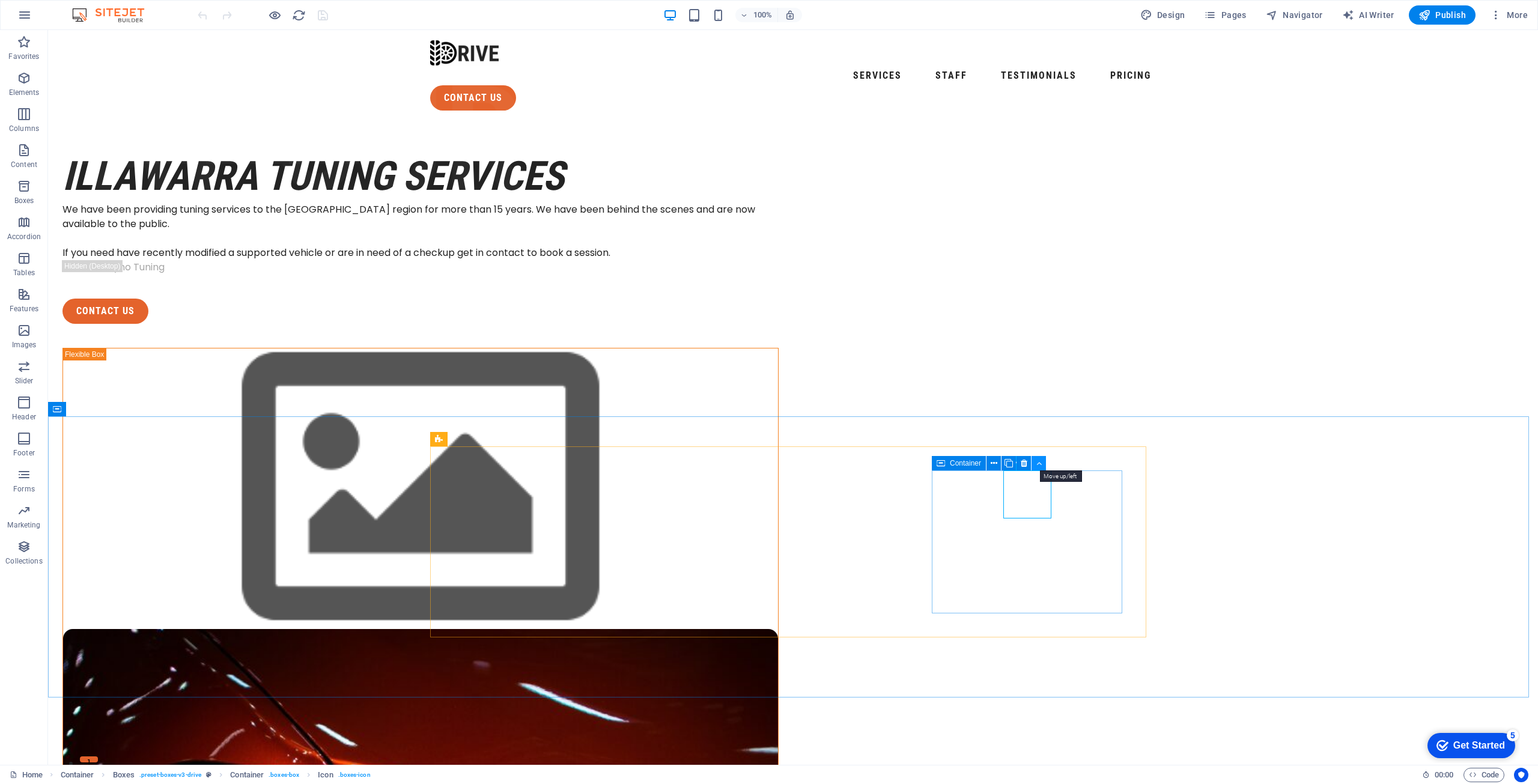
click at [1046, 468] on button at bounding box center [1039, 464] width 15 height 15
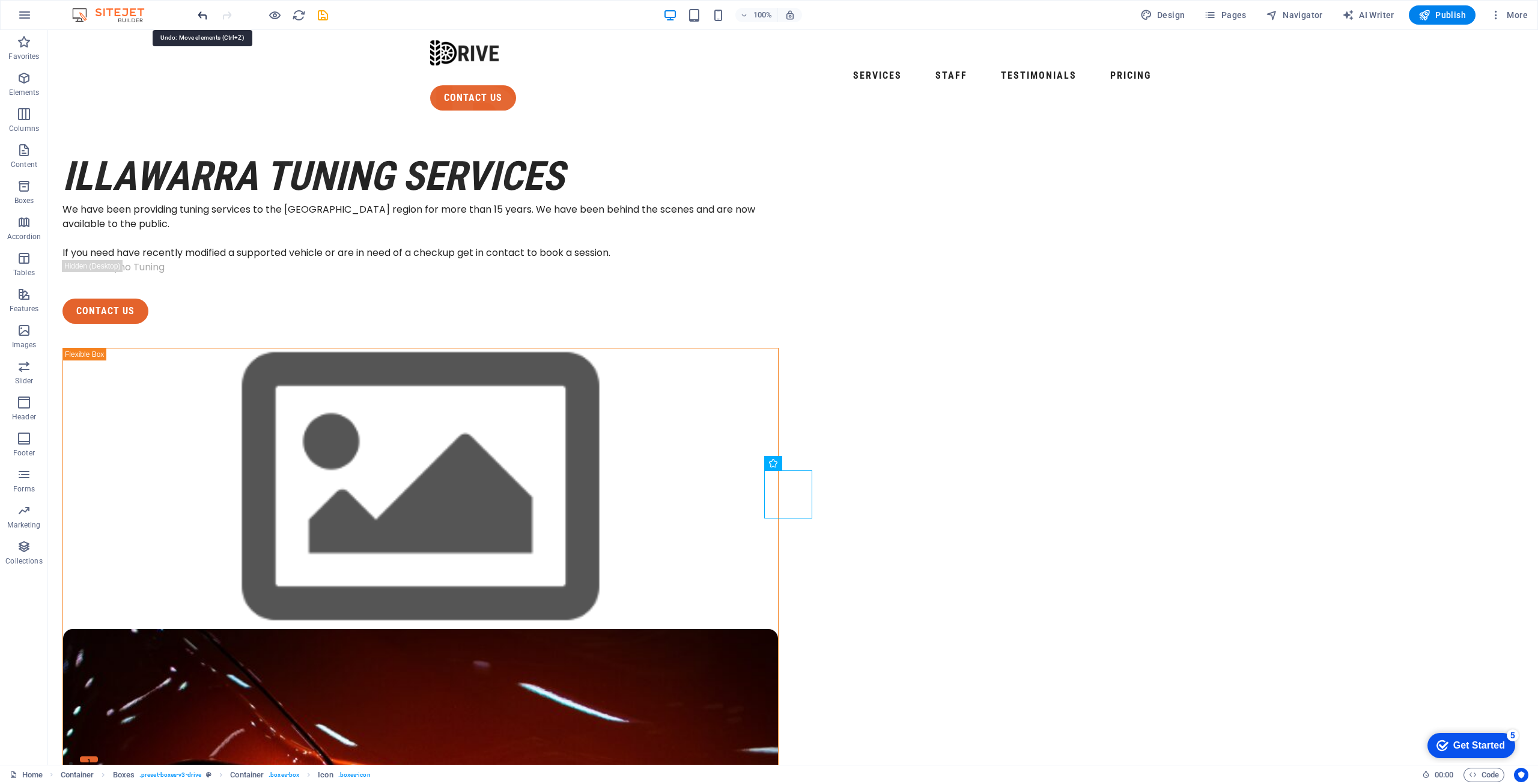
click at [197, 20] on icon "undo" at bounding box center [203, 15] width 14 height 14
click at [1048, 463] on icon at bounding box center [1047, 464] width 6 height 13
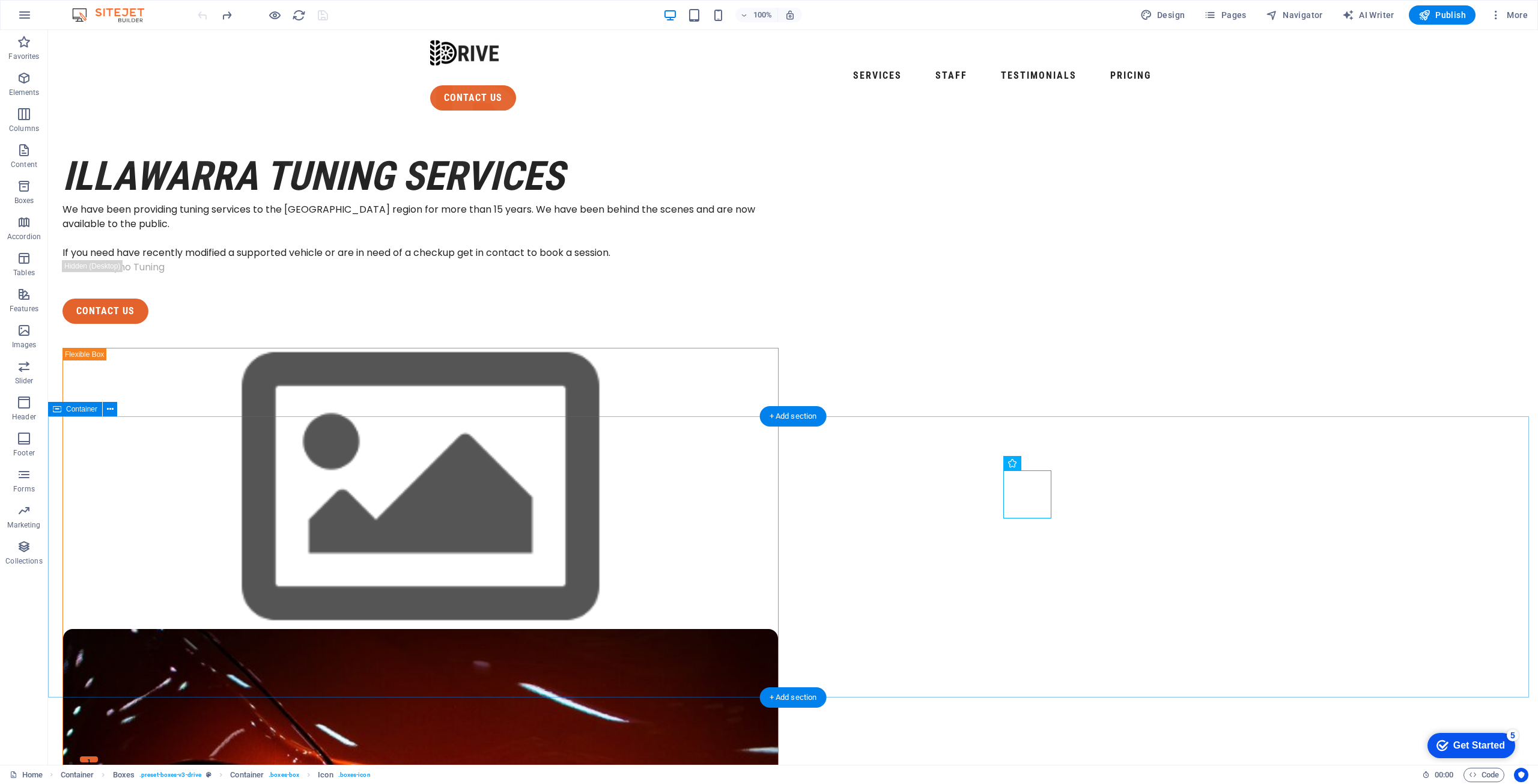
drag, startPoint x: 1404, startPoint y: 447, endPoint x: 1396, endPoint y: 458, distance: 13.6
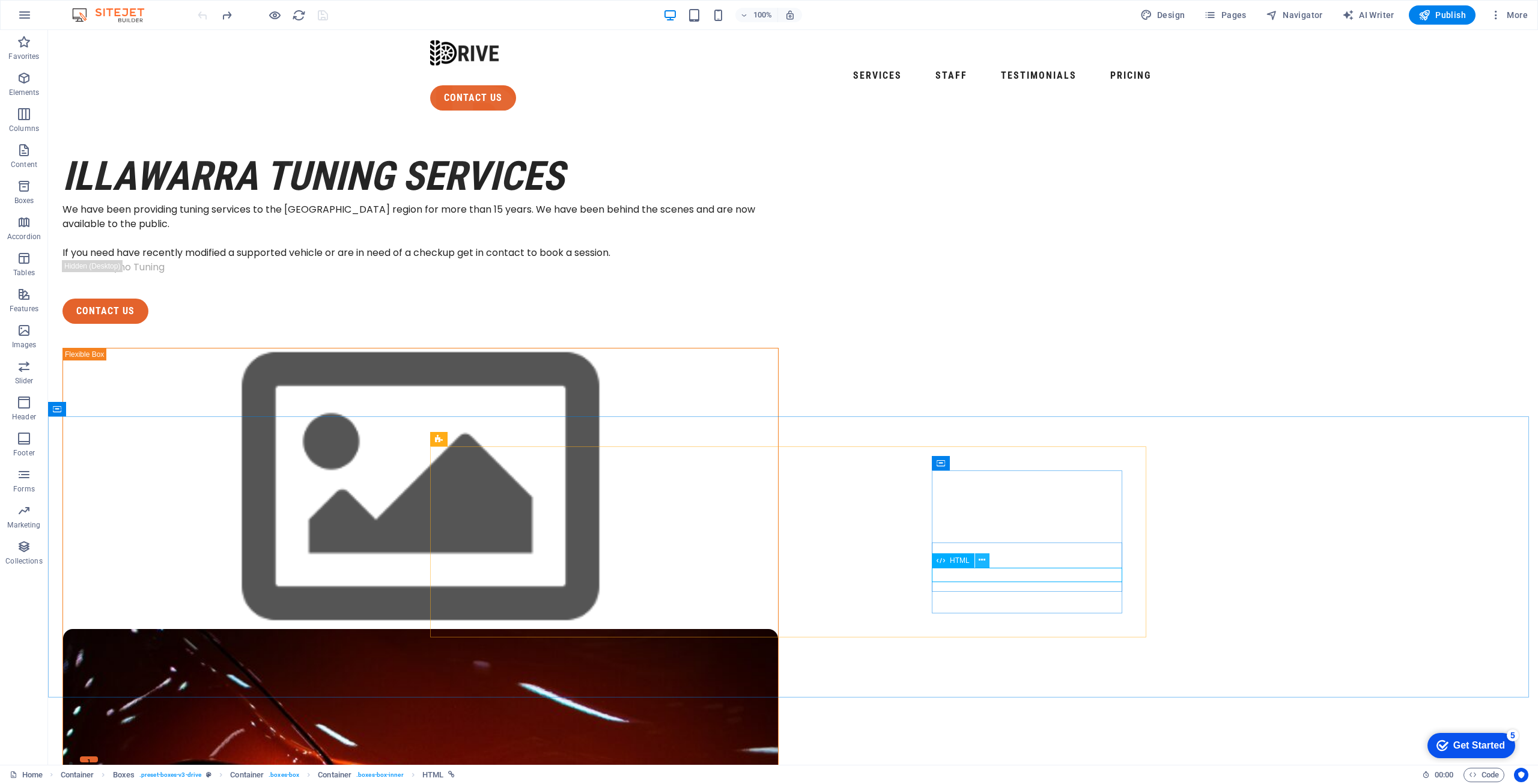
click at [986, 562] on button at bounding box center [983, 560] width 15 height 15
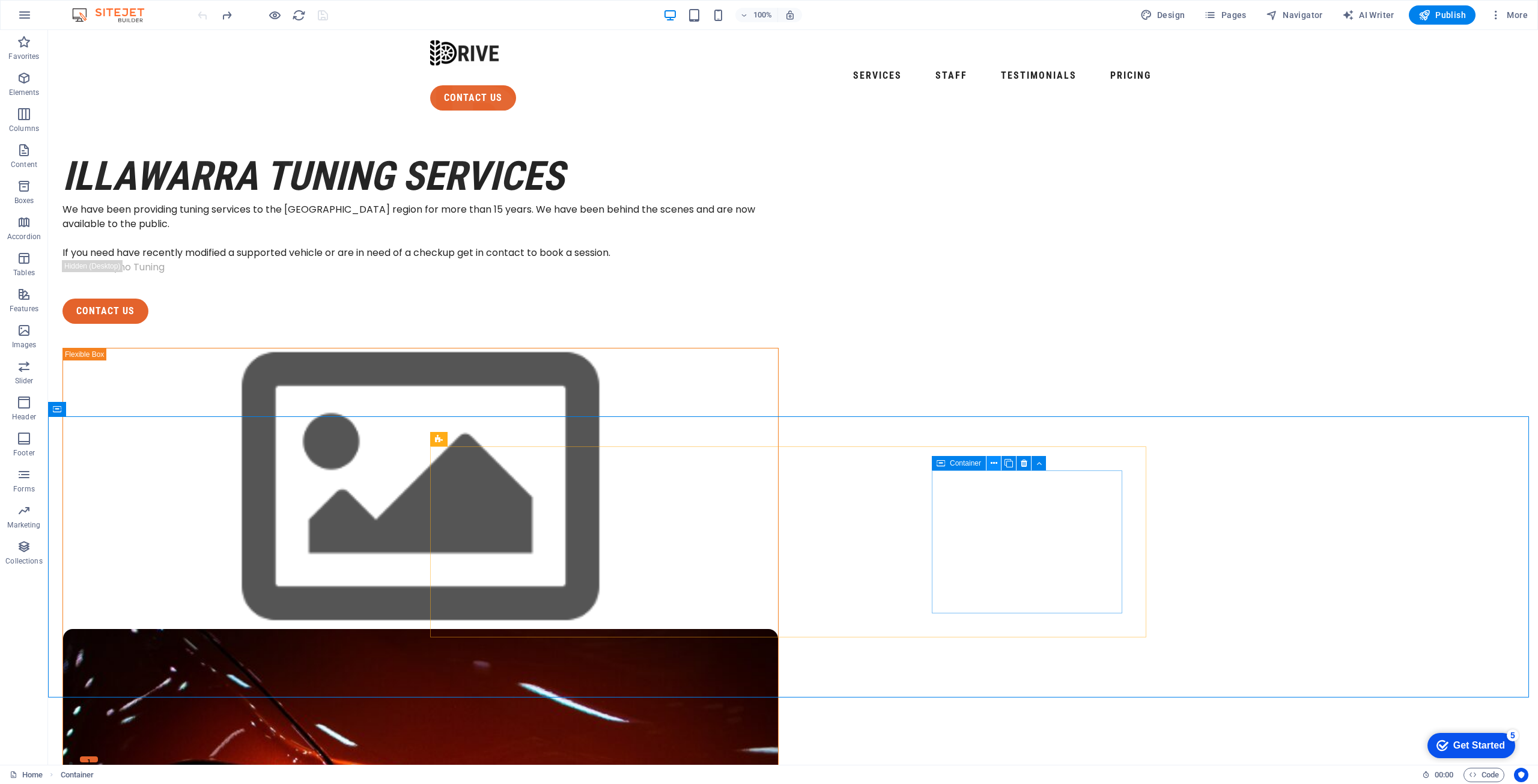
click at [991, 467] on icon at bounding box center [994, 464] width 6 height 13
click at [29, 83] on icon "button" at bounding box center [24, 78] width 15 height 15
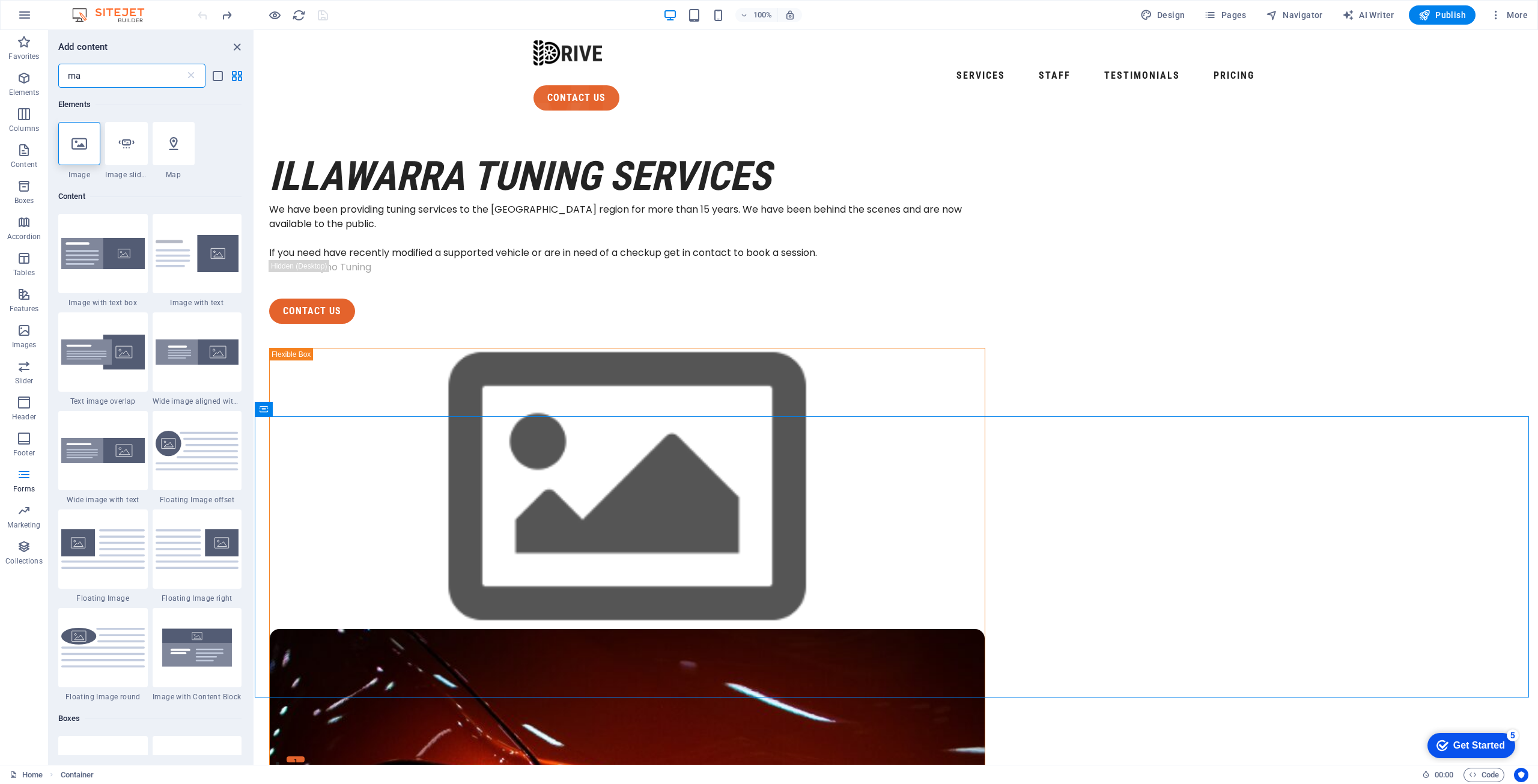
type input "m"
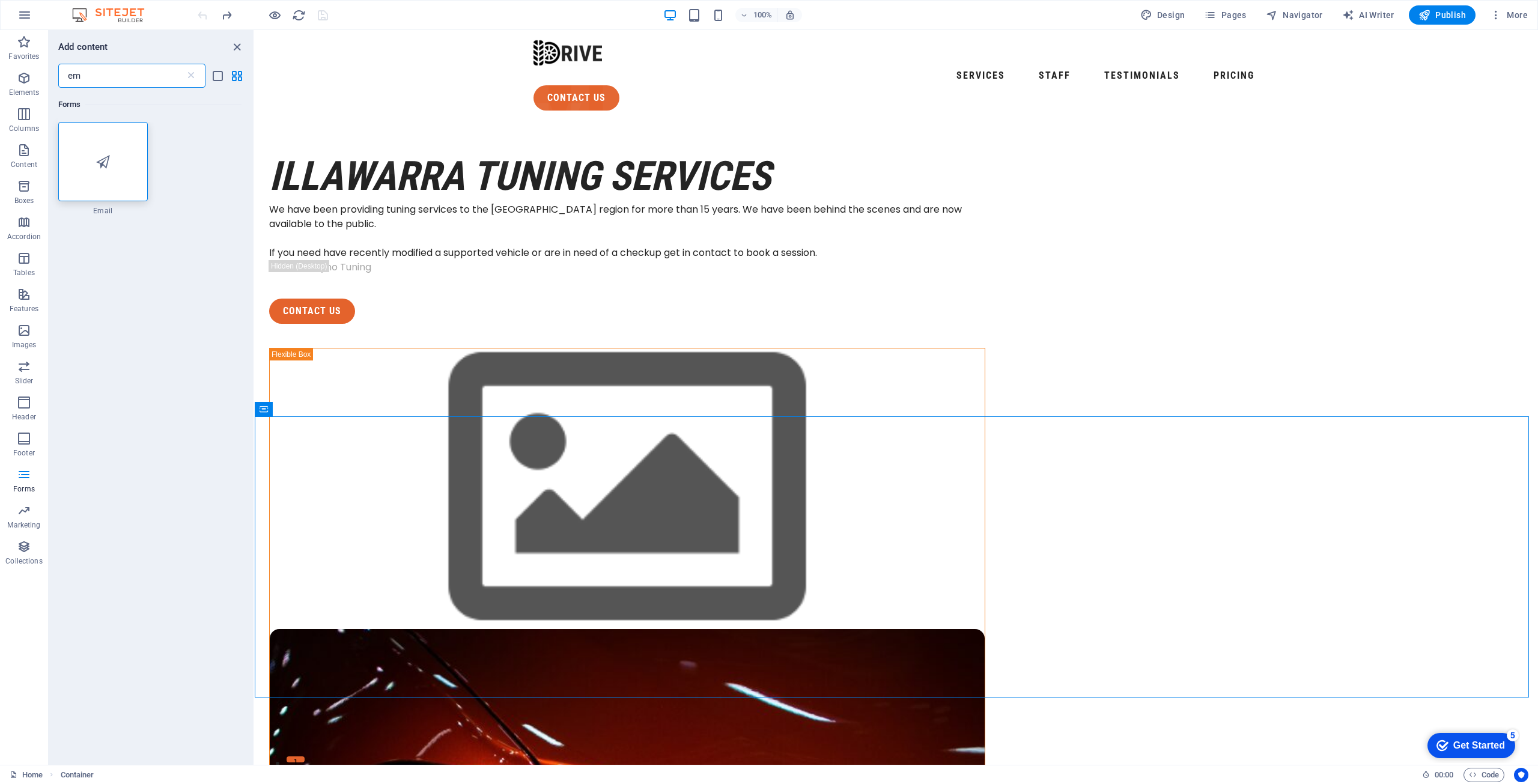
type input "e"
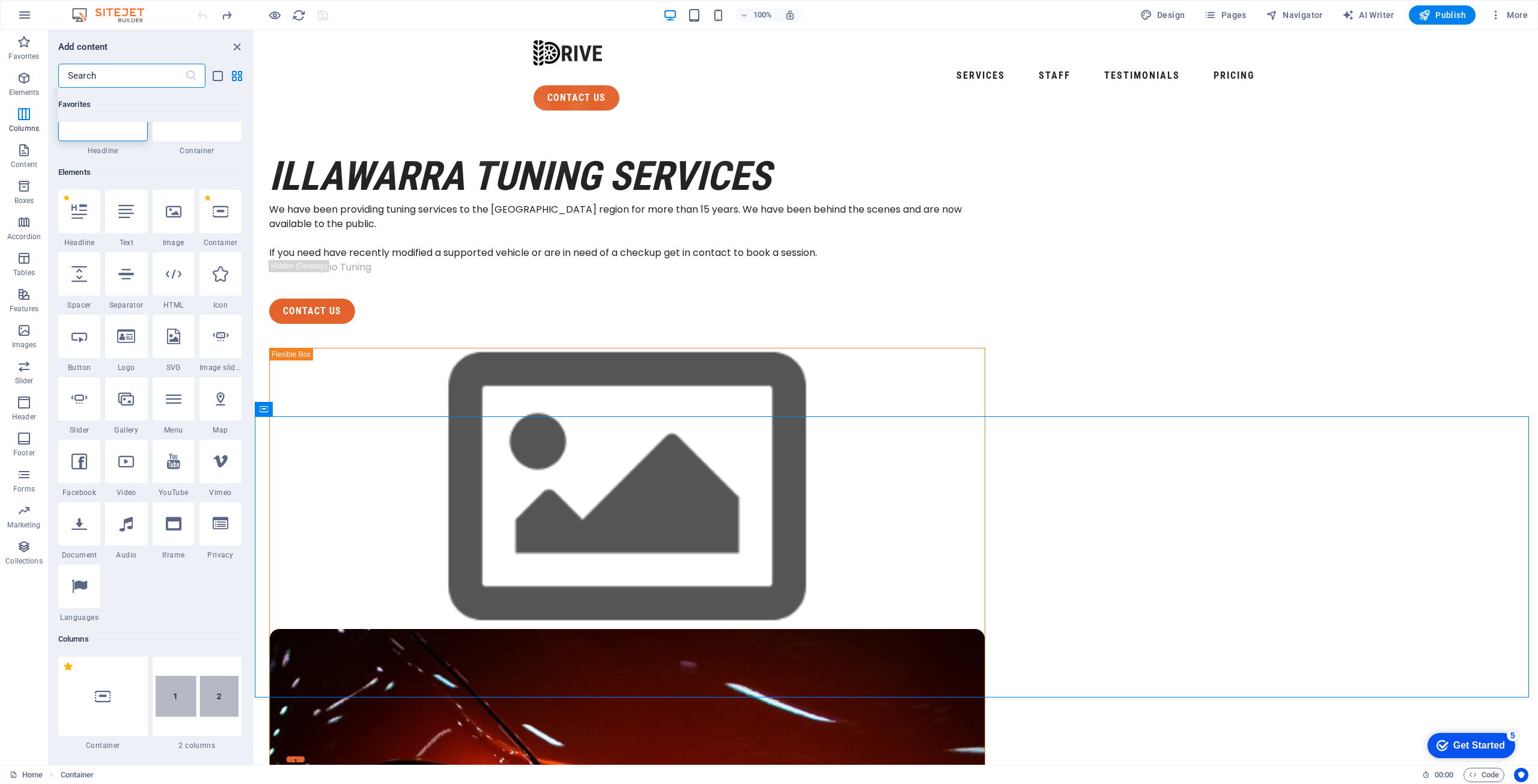
scroll to position [120, 0]
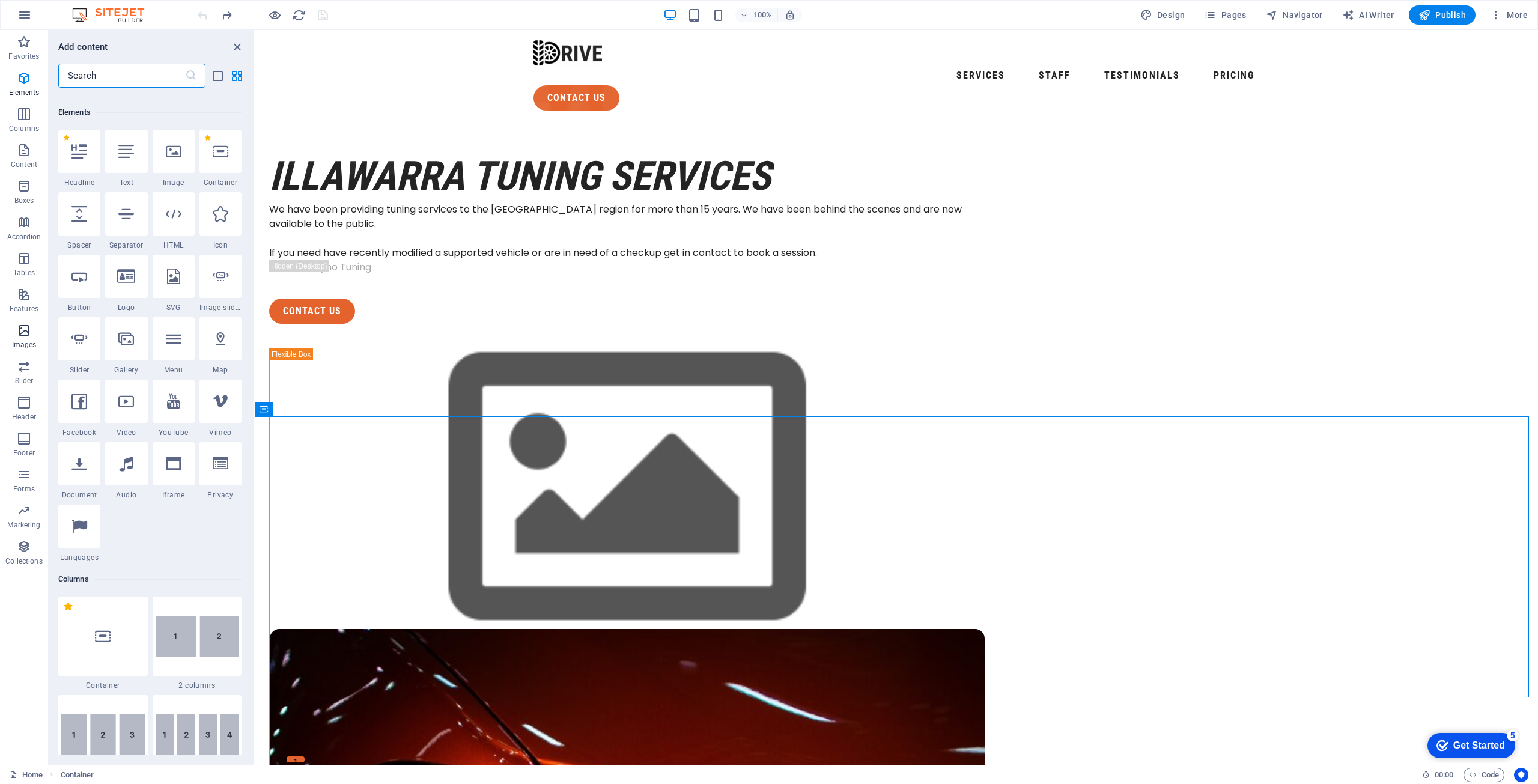
click at [26, 328] on icon "button" at bounding box center [24, 330] width 15 height 15
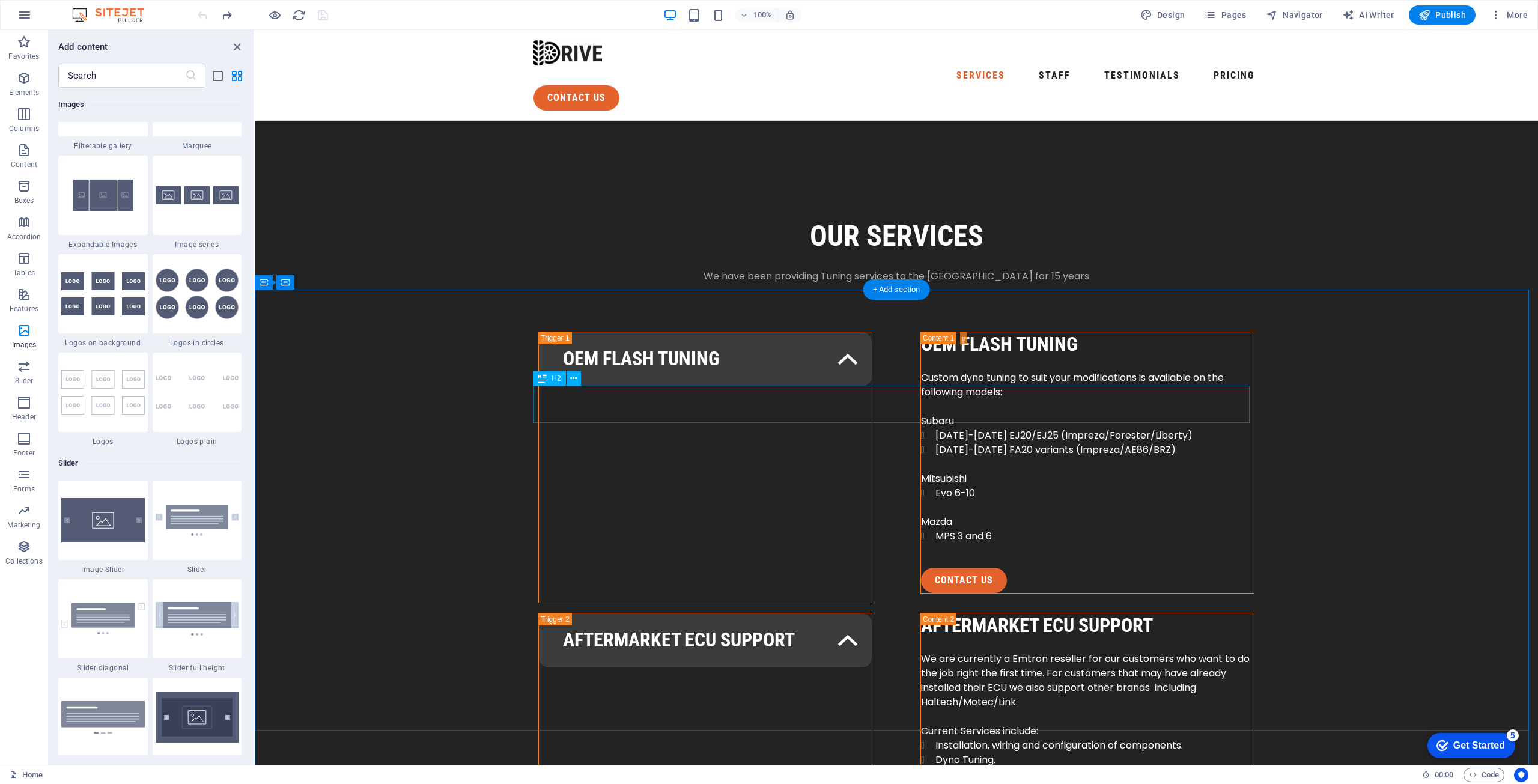
scroll to position [1803, 0]
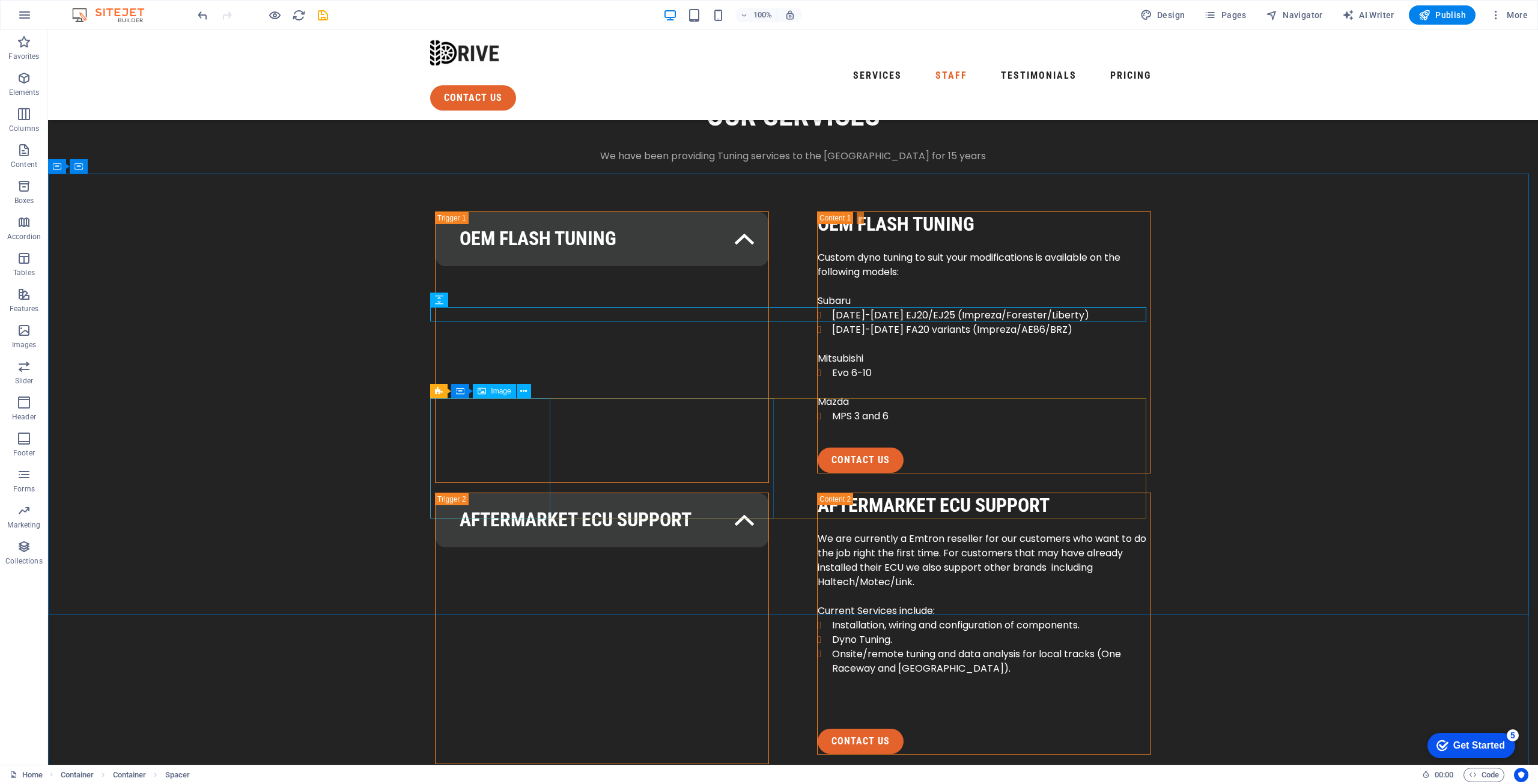
click at [489, 396] on div "Image" at bounding box center [494, 392] width 43 height 15
click at [522, 391] on icon at bounding box center [523, 392] width 6 height 13
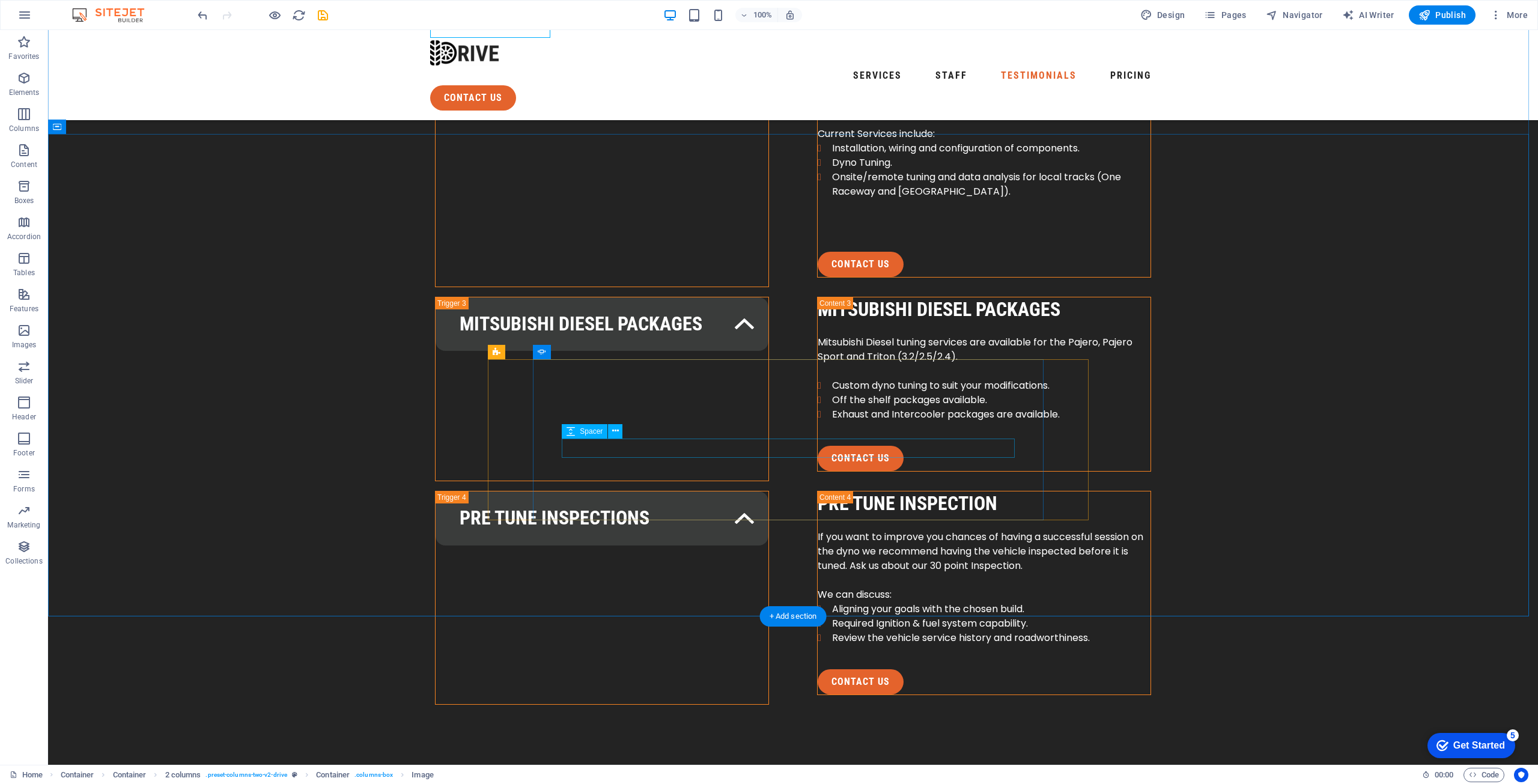
scroll to position [2284, 0]
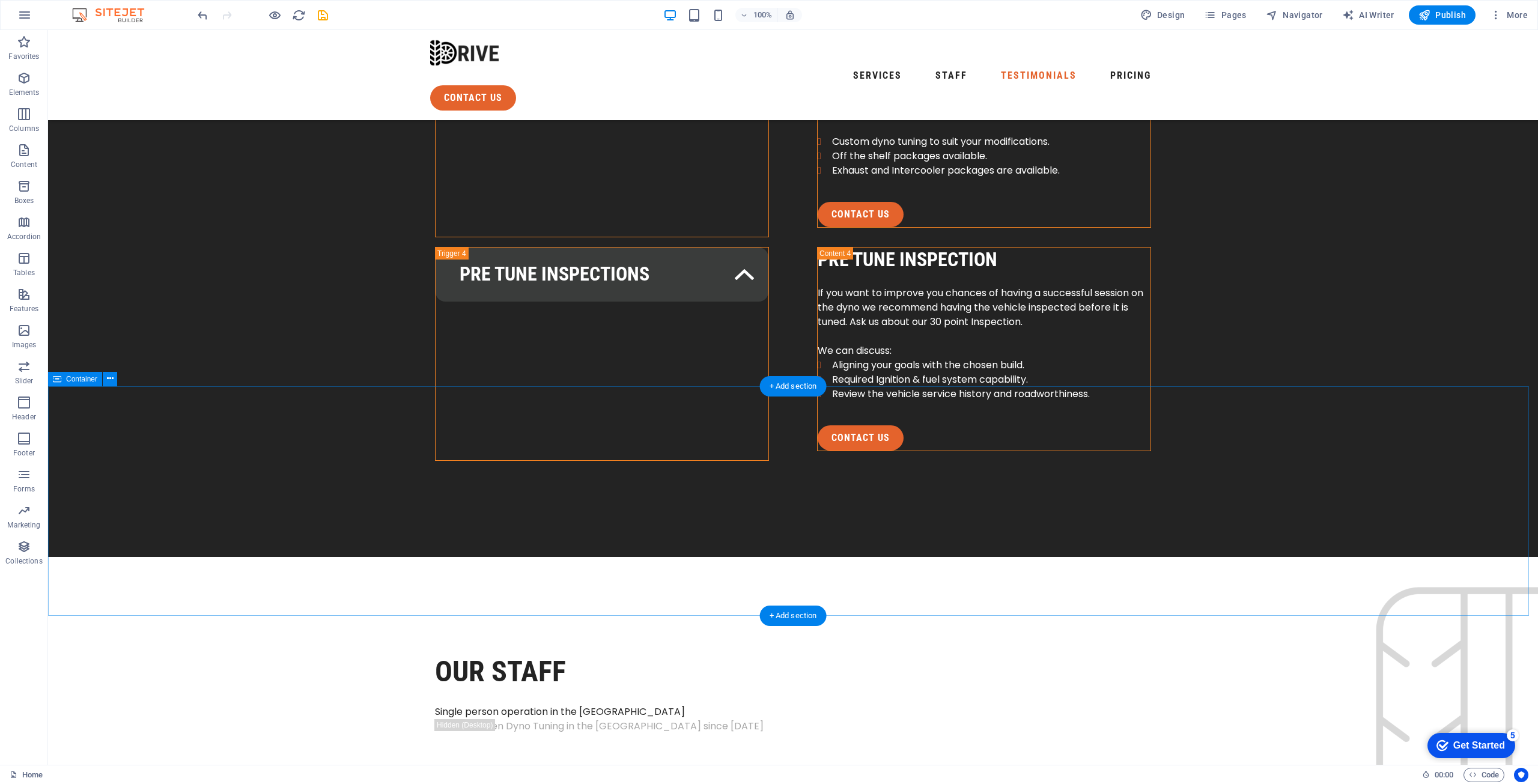
scroll to position [2403, 0]
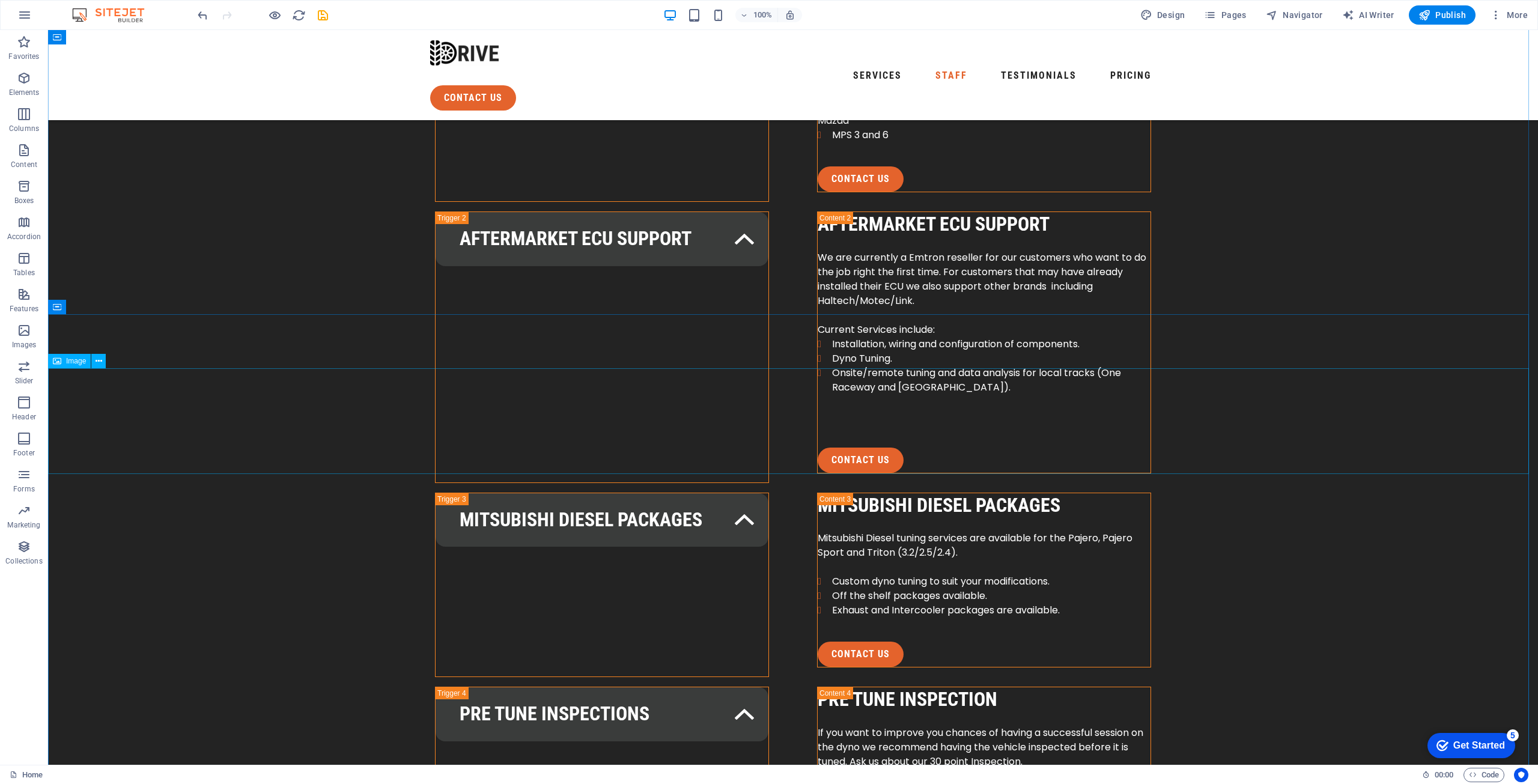
scroll to position [2103, 0]
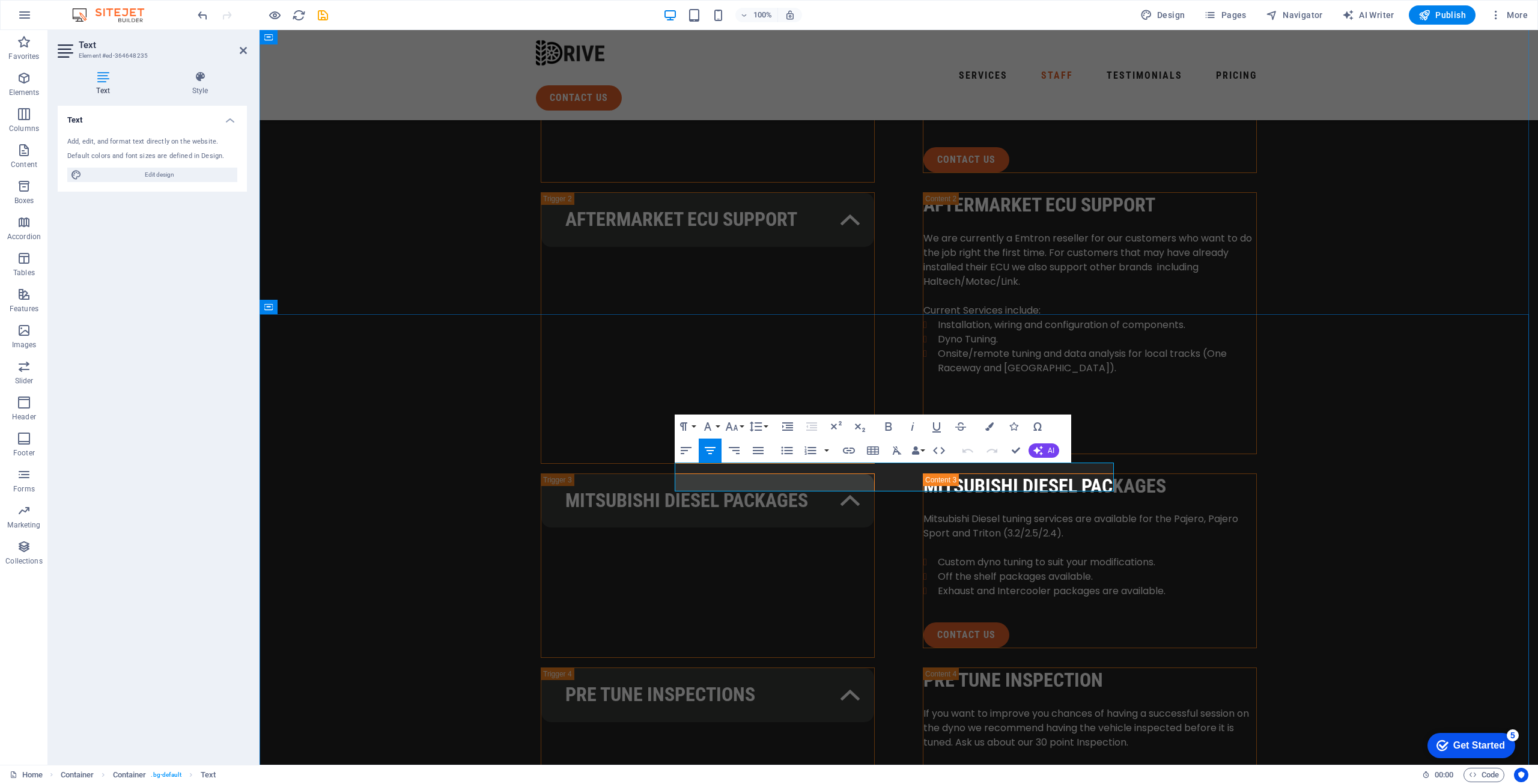
drag, startPoint x: 1104, startPoint y: 486, endPoint x: 745, endPoint y: 476, distance: 359.1
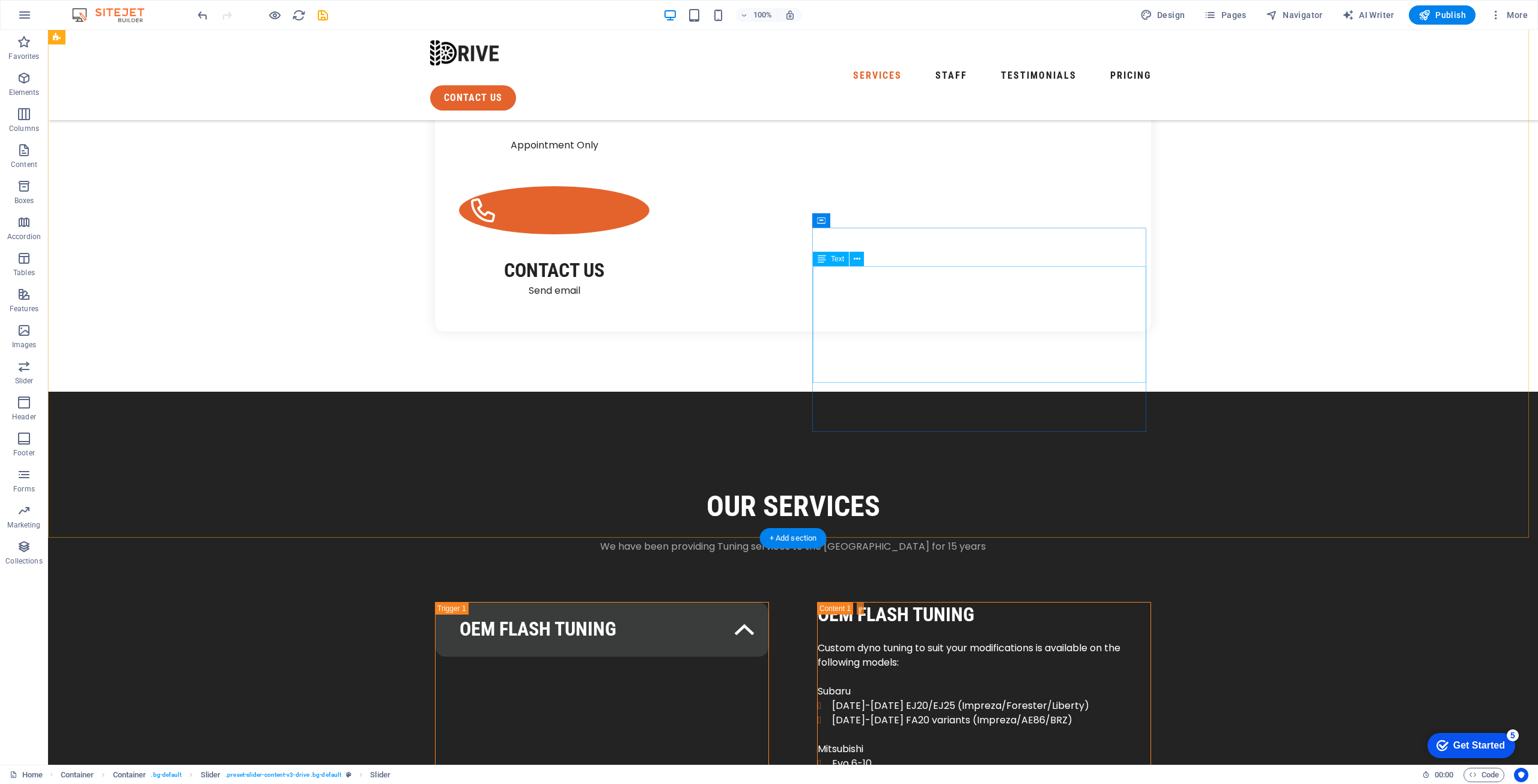
scroll to position [1382, 0]
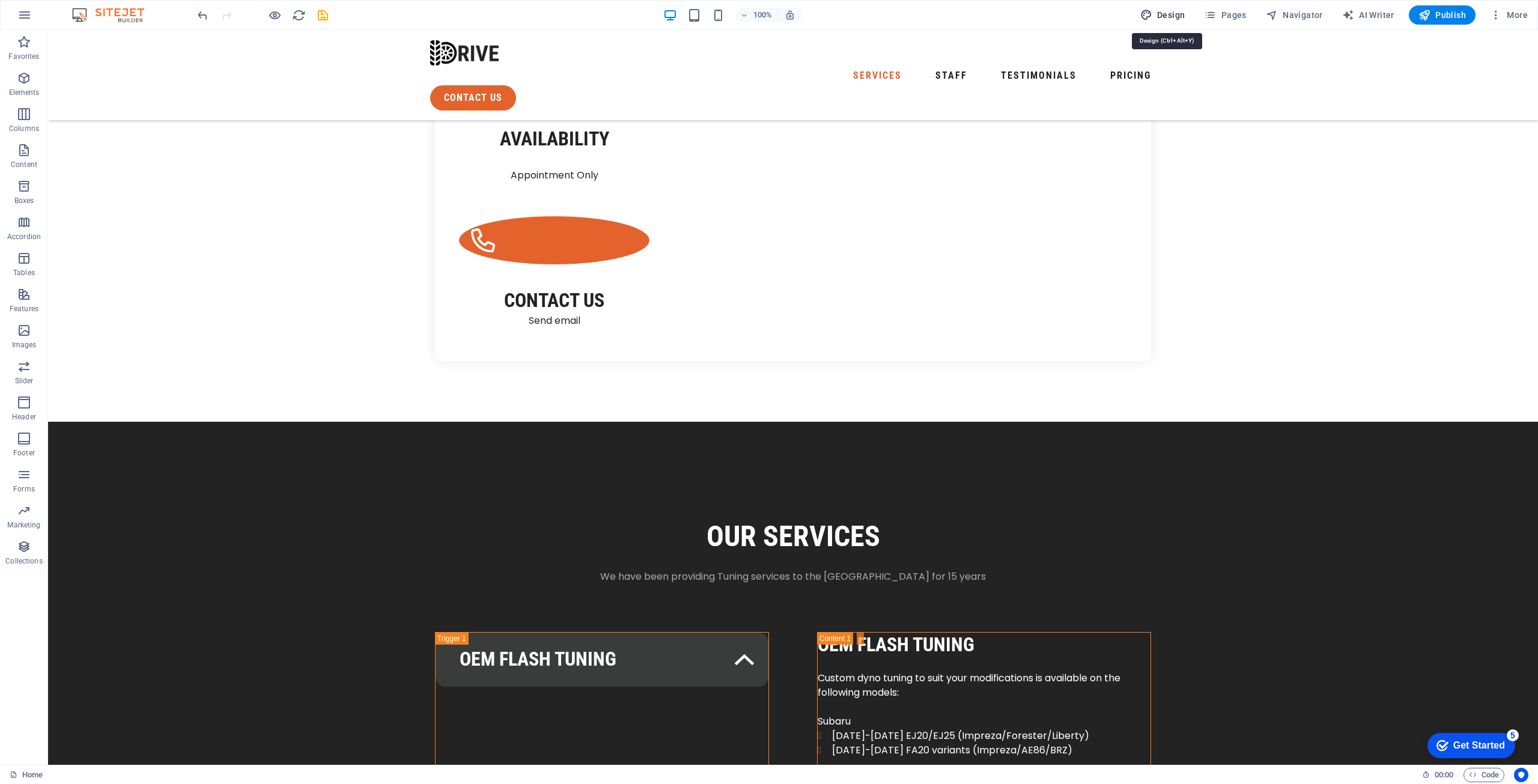
click at [1183, 15] on span "Design" at bounding box center [1163, 15] width 45 height 12
select select "px"
select select "400"
select select "px"
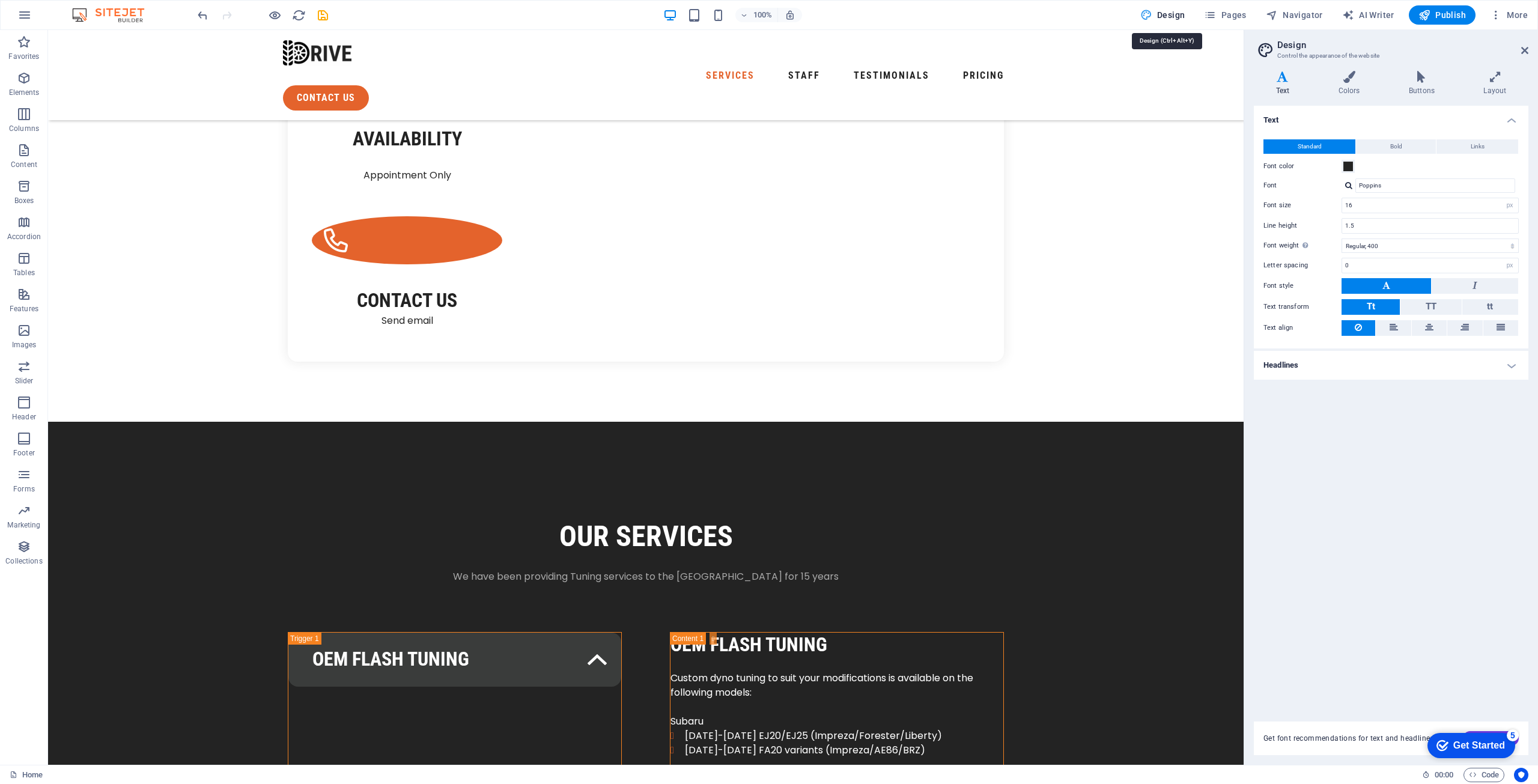
click at [1168, 12] on span "Design" at bounding box center [1163, 15] width 45 height 12
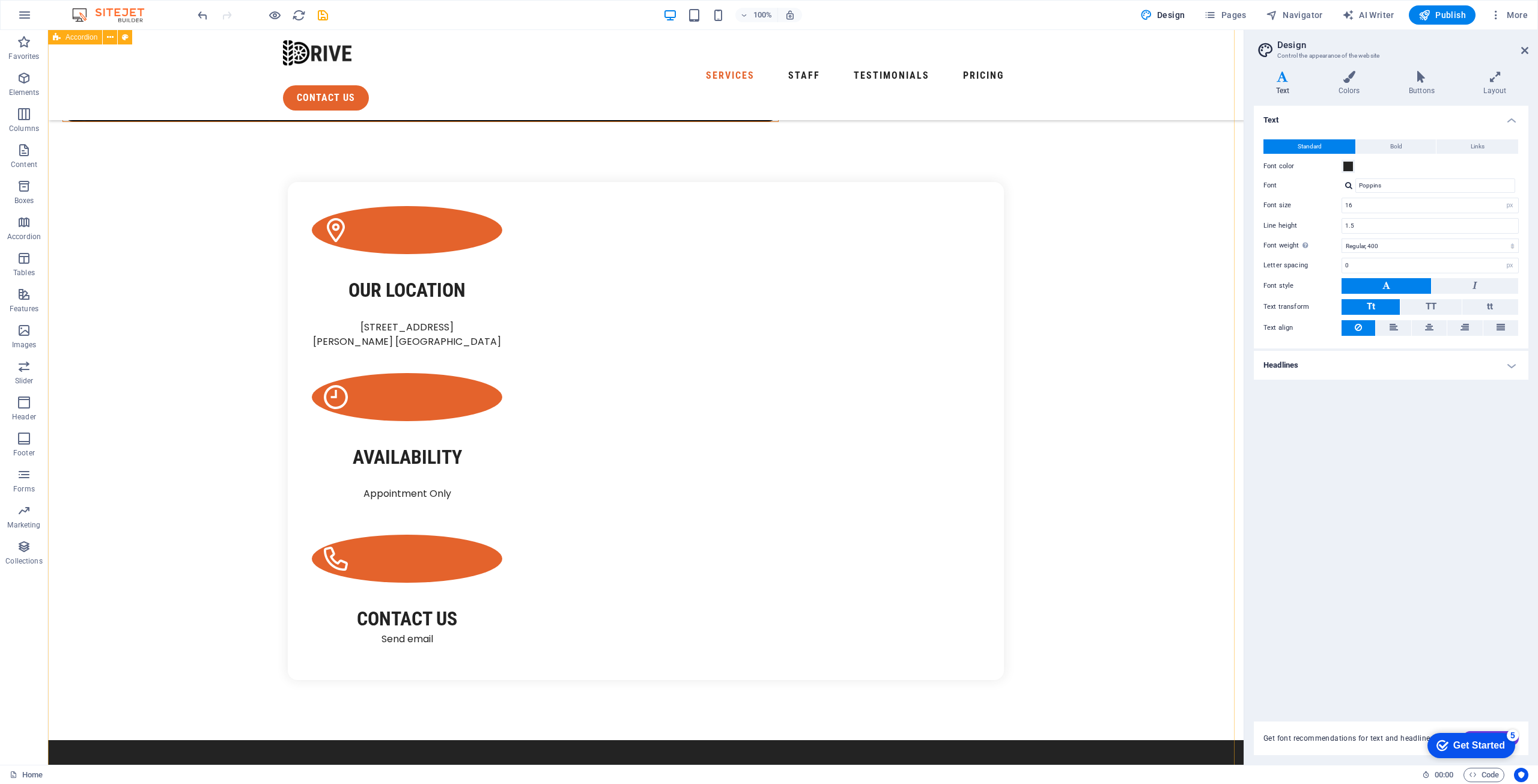
scroll to position [1021, 0]
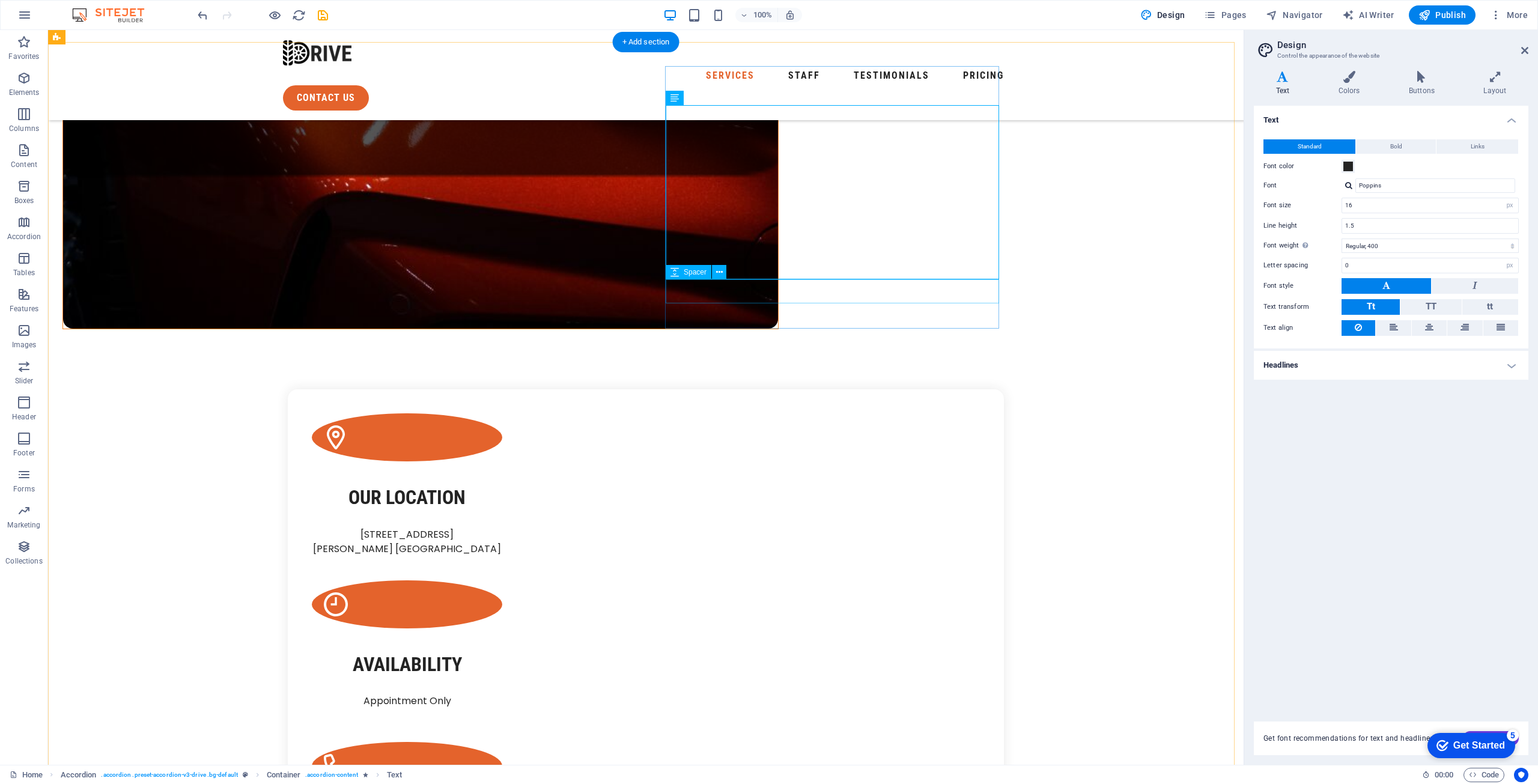
scroll to position [841, 0]
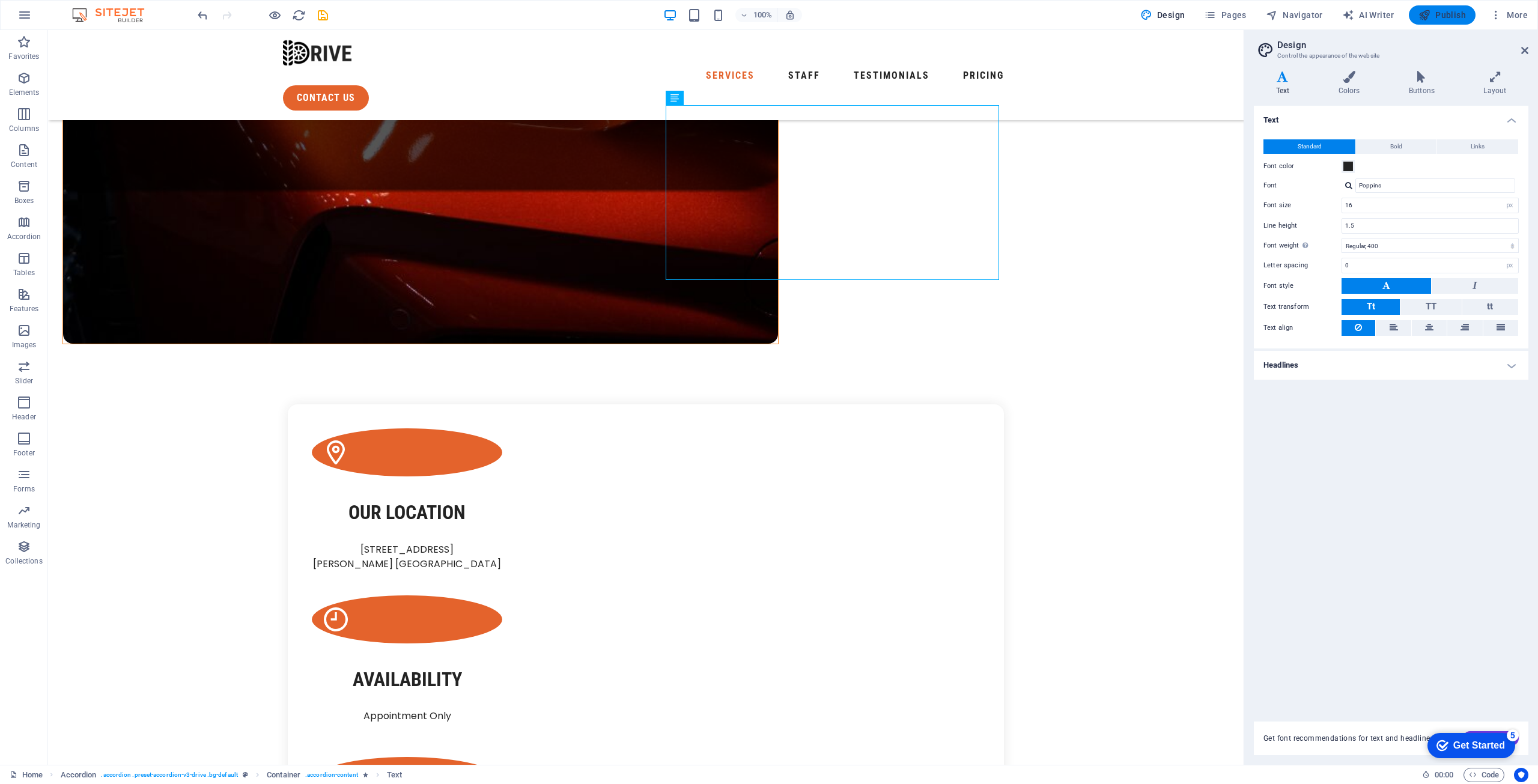
click at [1449, 15] on span "Publish" at bounding box center [1442, 15] width 47 height 12
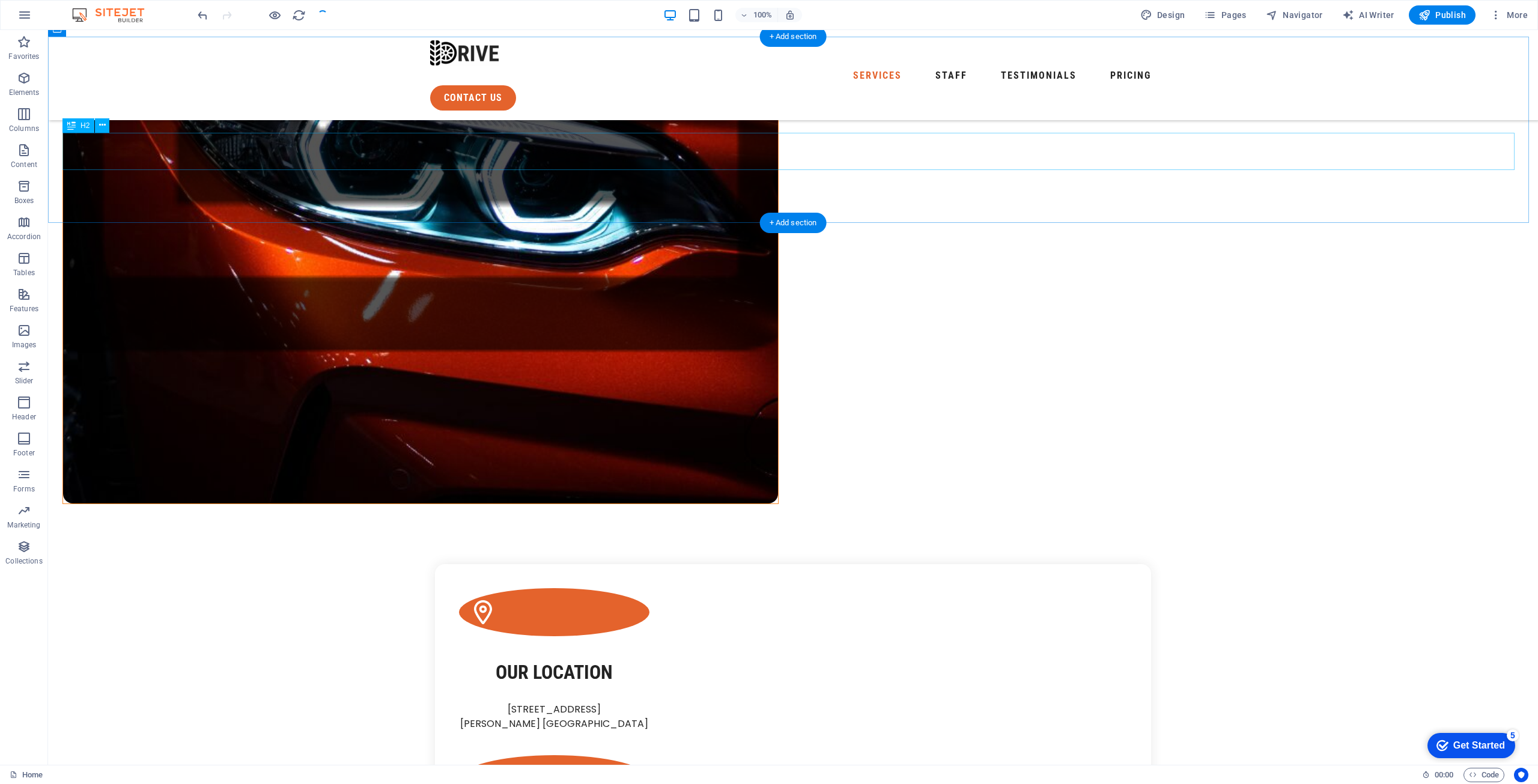
scroll to position [661, 0]
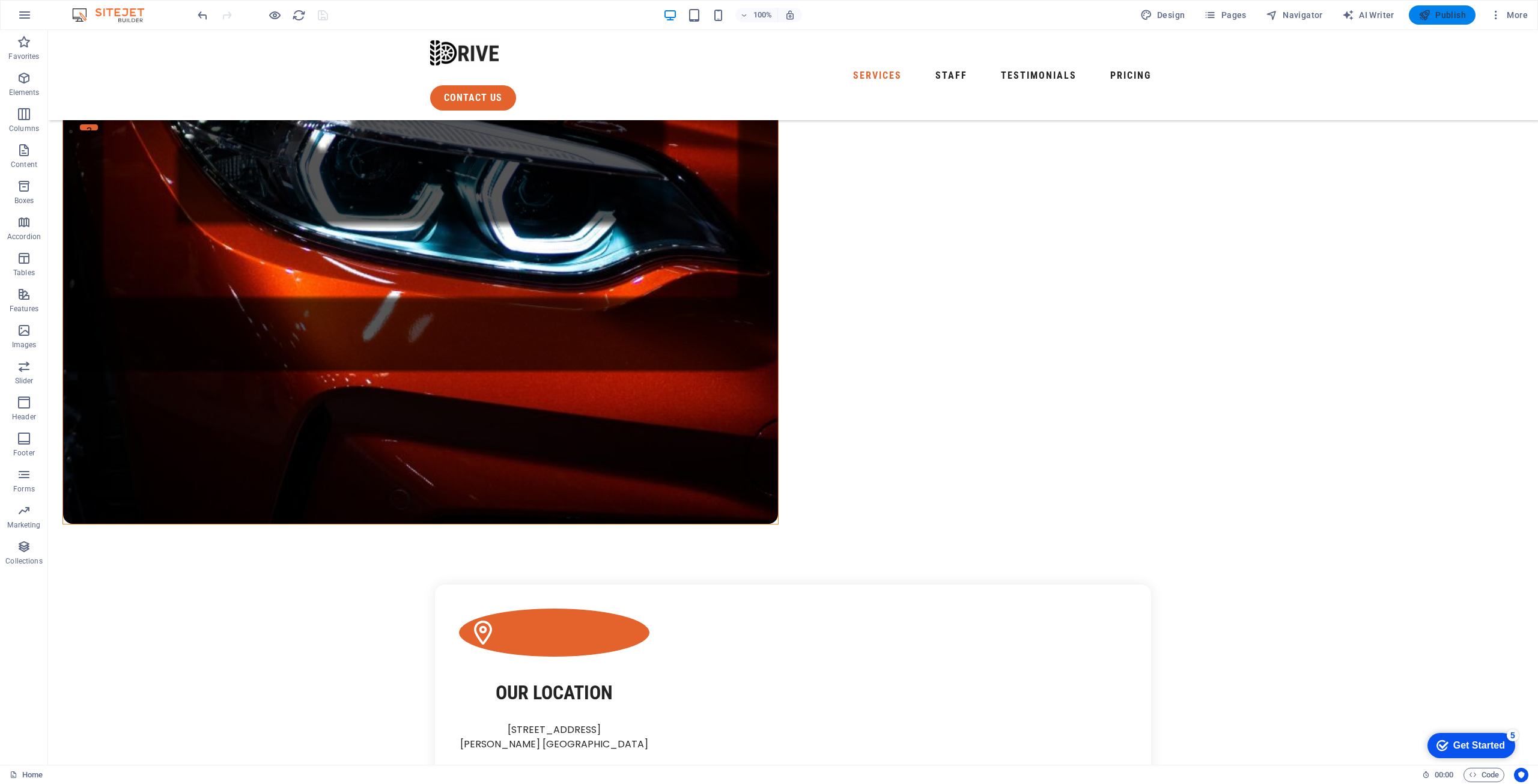
click at [1444, 19] on span "Publish" at bounding box center [1442, 15] width 47 height 12
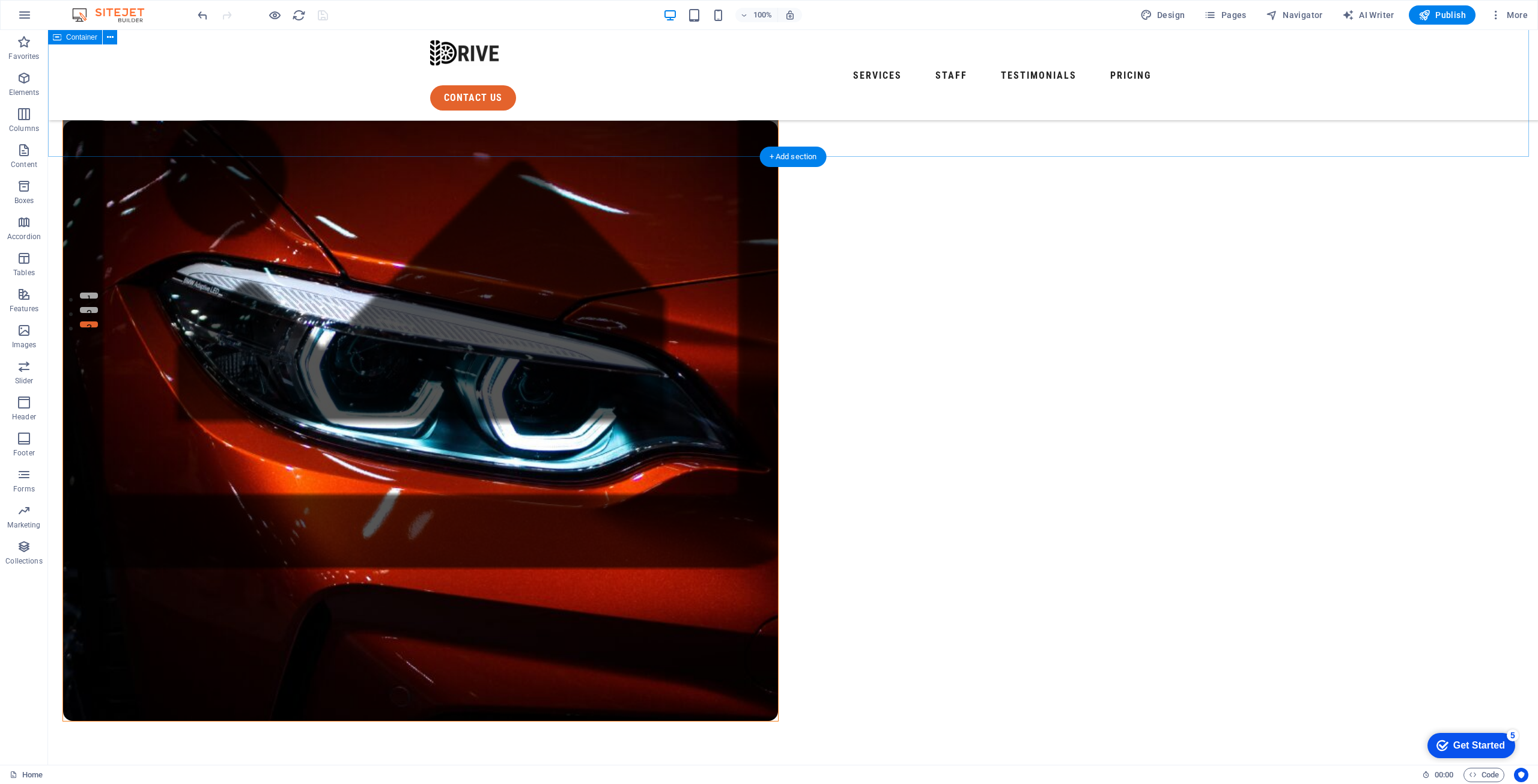
scroll to position [421, 0]
